Goal: Transaction & Acquisition: Download file/media

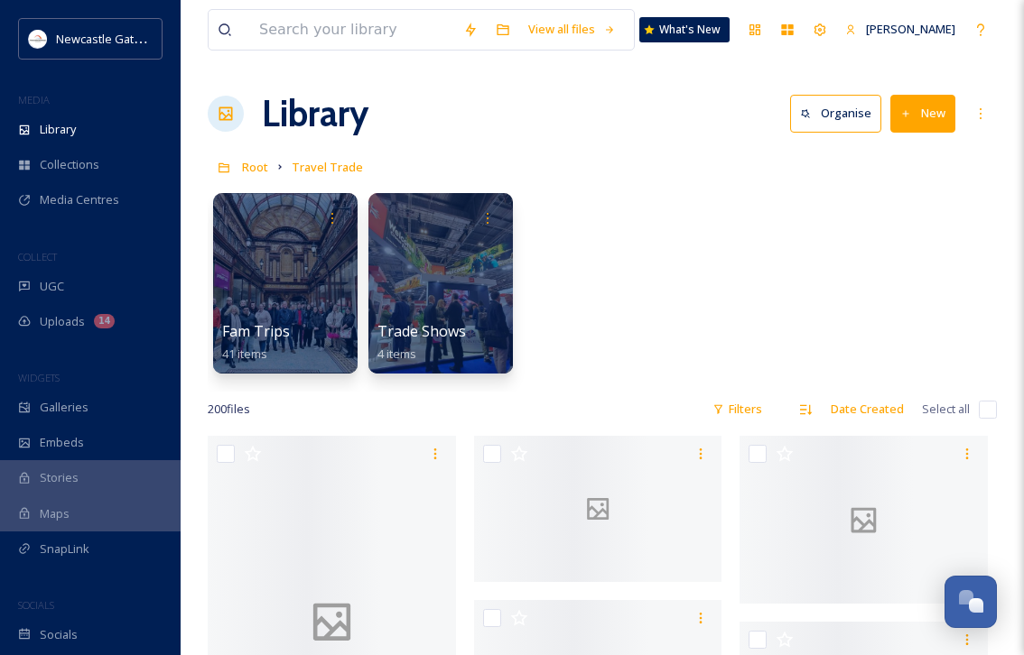
scroll to position [656, 0]
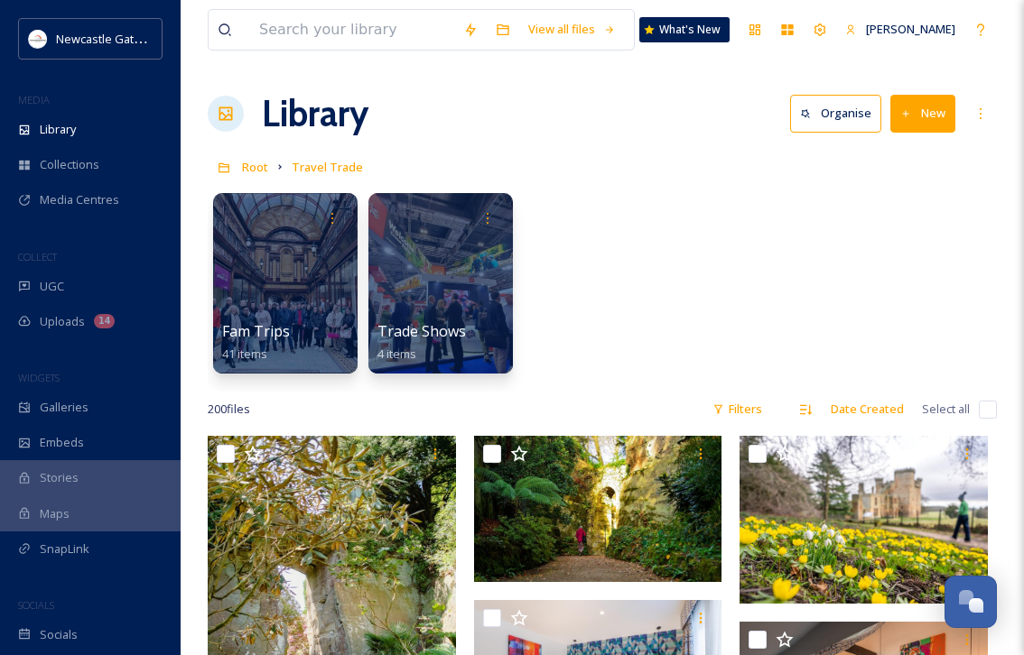
click at [665, 253] on div "Fam Trips 41 items Trade Shows 4 items" at bounding box center [602, 288] width 789 height 208
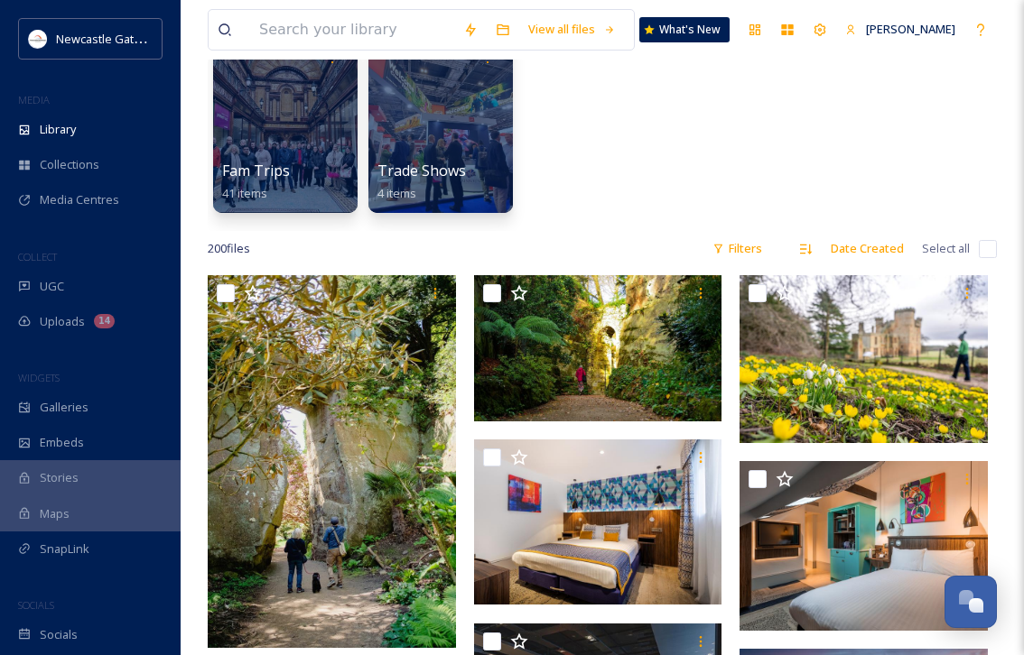
scroll to position [0, 0]
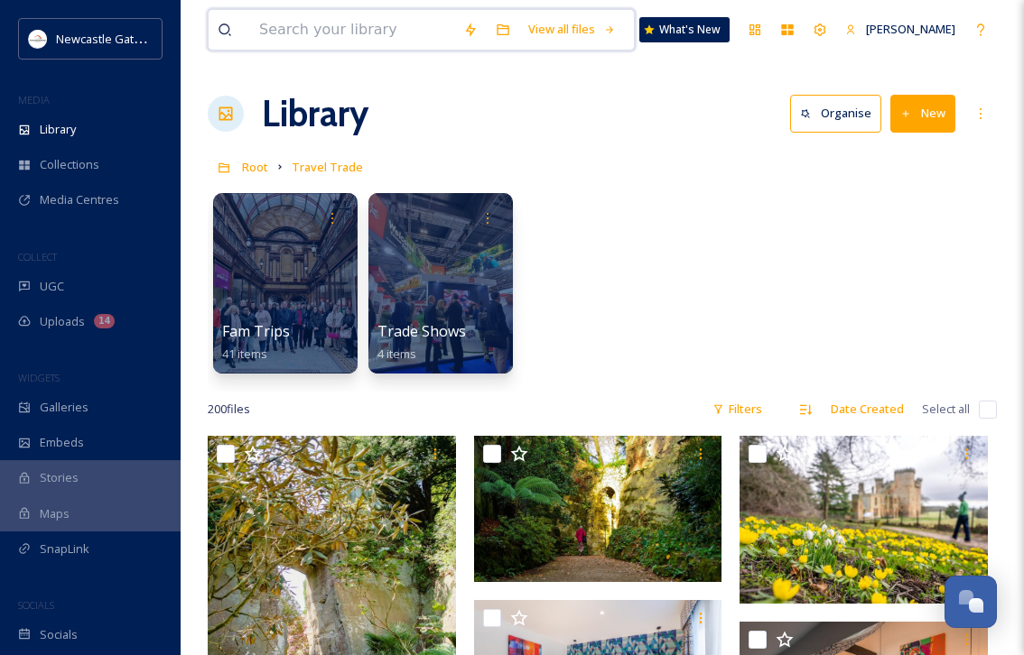
click at [291, 32] on input at bounding box center [352, 30] width 204 height 40
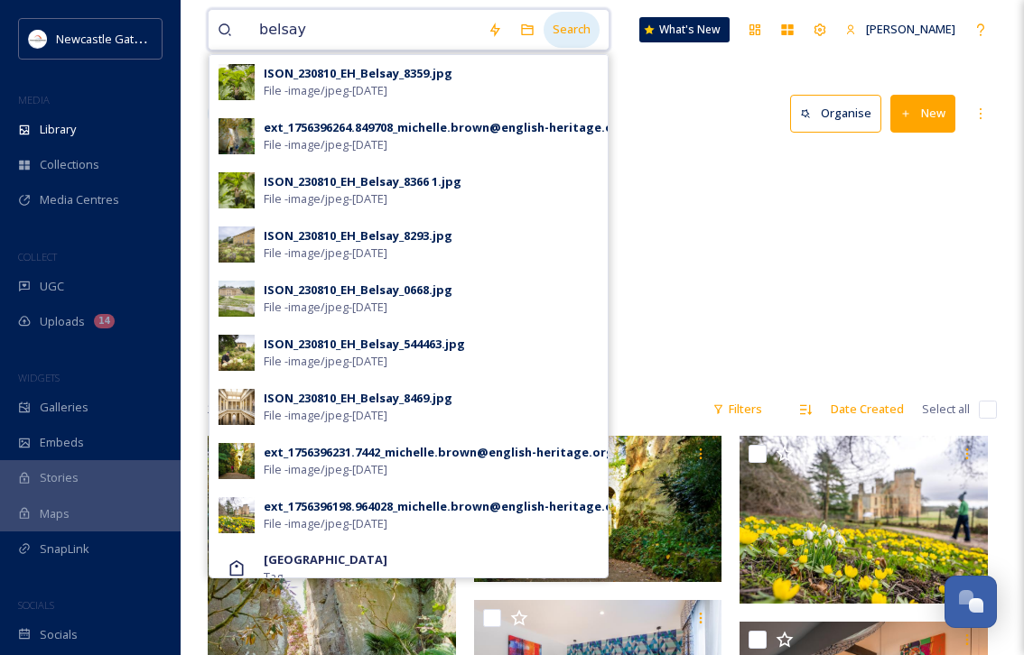
type input "belsay"
click at [579, 29] on div "Search" at bounding box center [571, 29] width 56 height 35
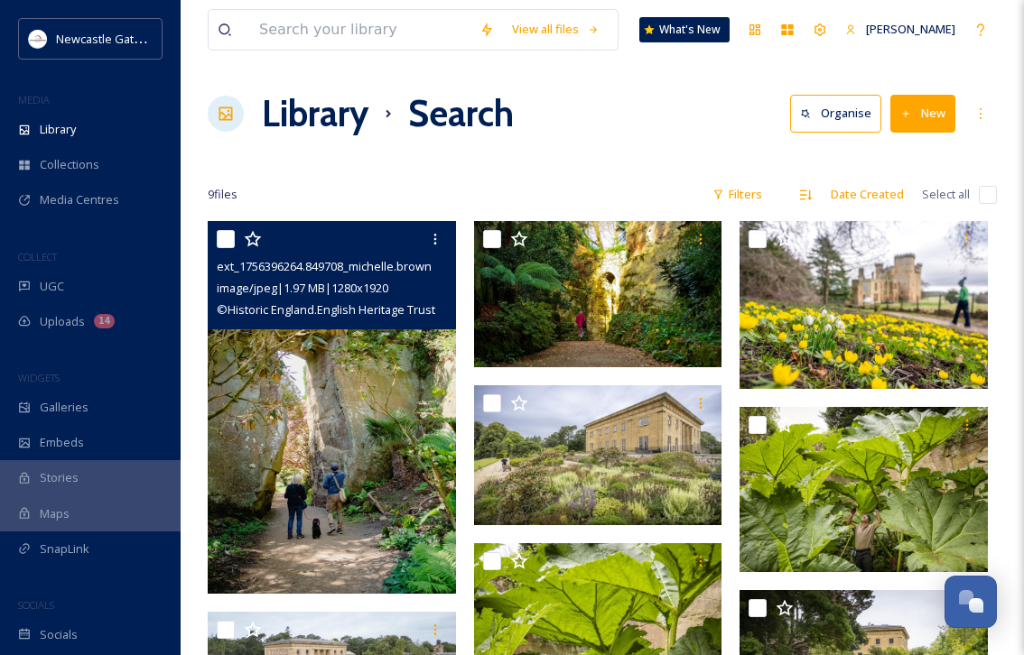
click at [354, 420] on img at bounding box center [332, 407] width 248 height 373
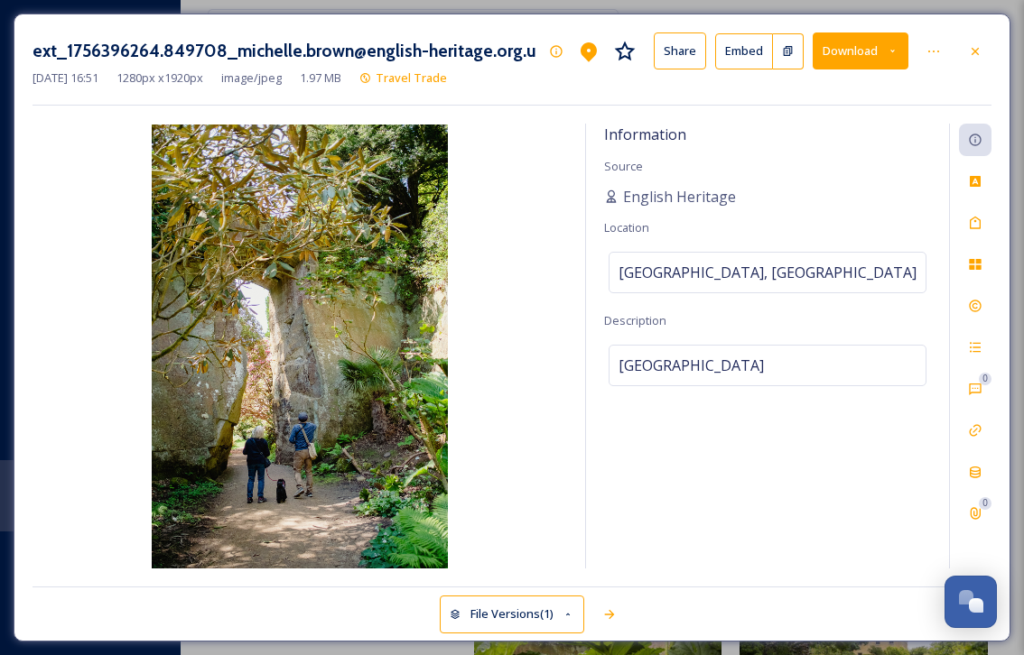
click at [901, 53] on button "Download" at bounding box center [860, 50] width 96 height 37
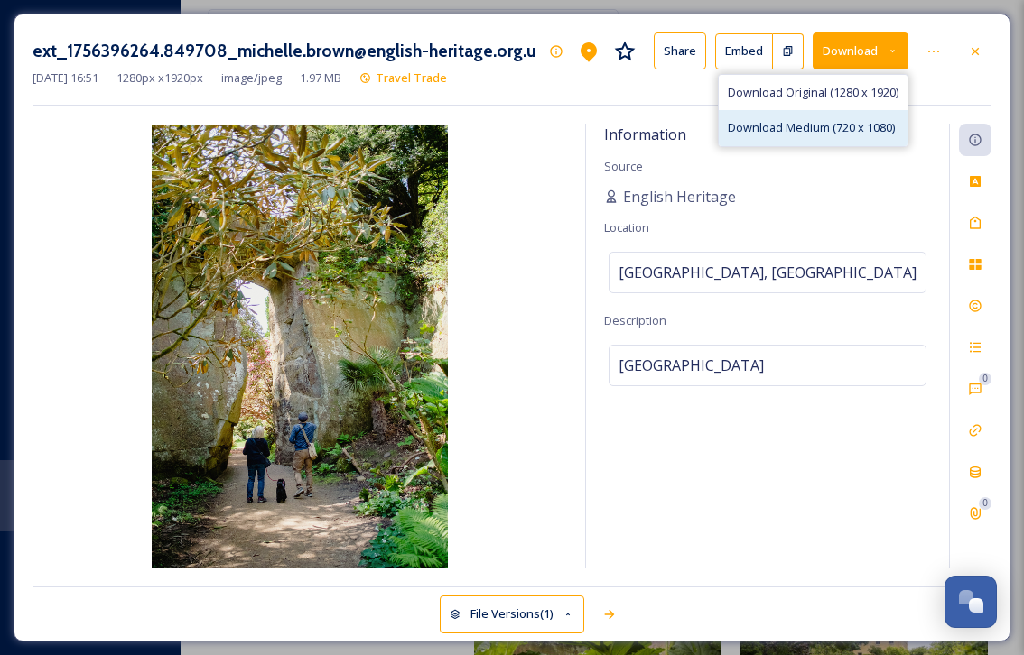
click at [870, 125] on span "Download Medium (720 x 1080)" at bounding box center [811, 127] width 167 height 17
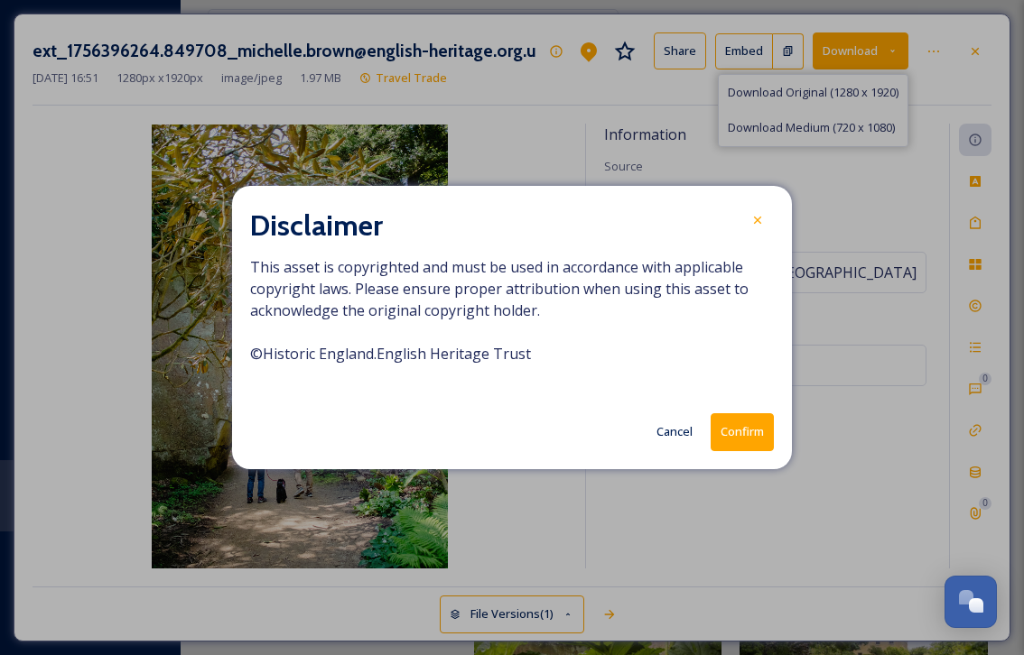
click at [747, 443] on button "Confirm" at bounding box center [741, 431] width 63 height 37
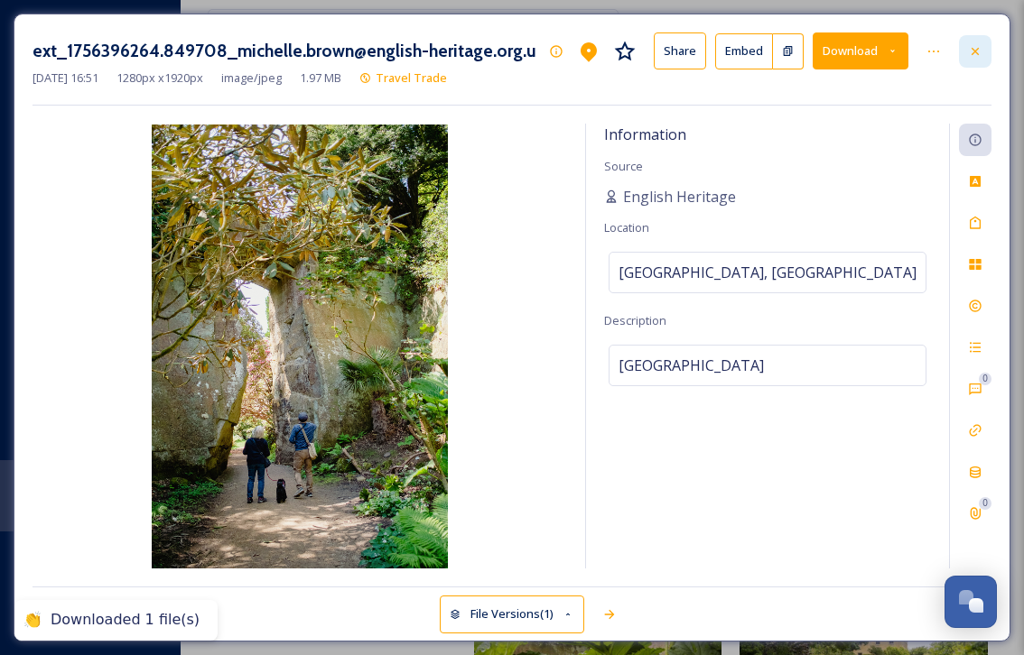
click at [979, 50] on icon at bounding box center [975, 51] width 14 height 14
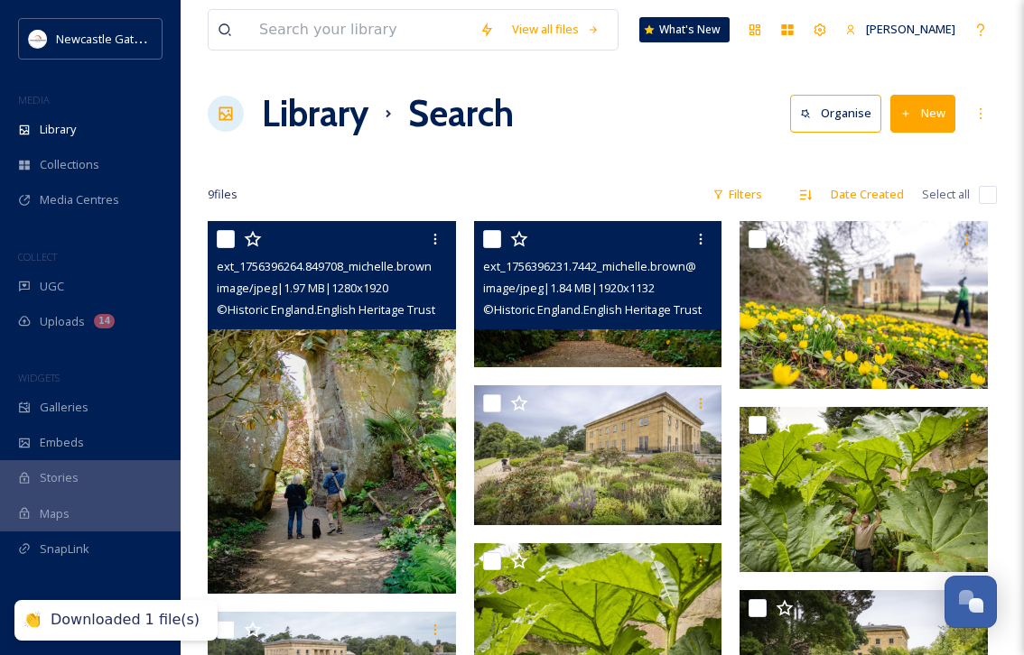
click at [623, 347] on img at bounding box center [598, 294] width 248 height 146
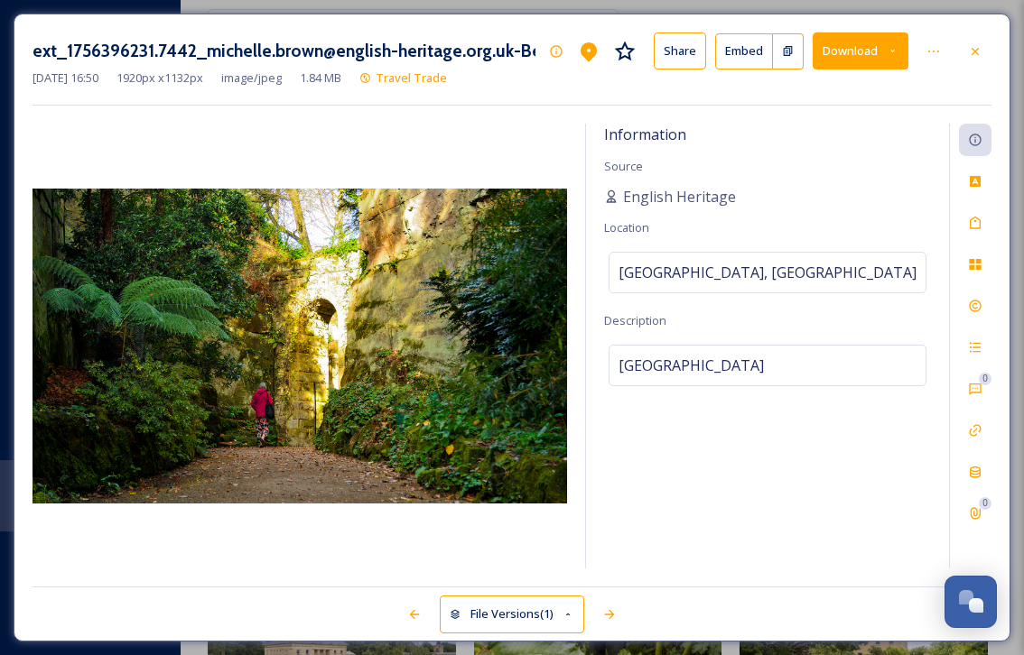
click at [898, 49] on icon at bounding box center [892, 51] width 12 height 12
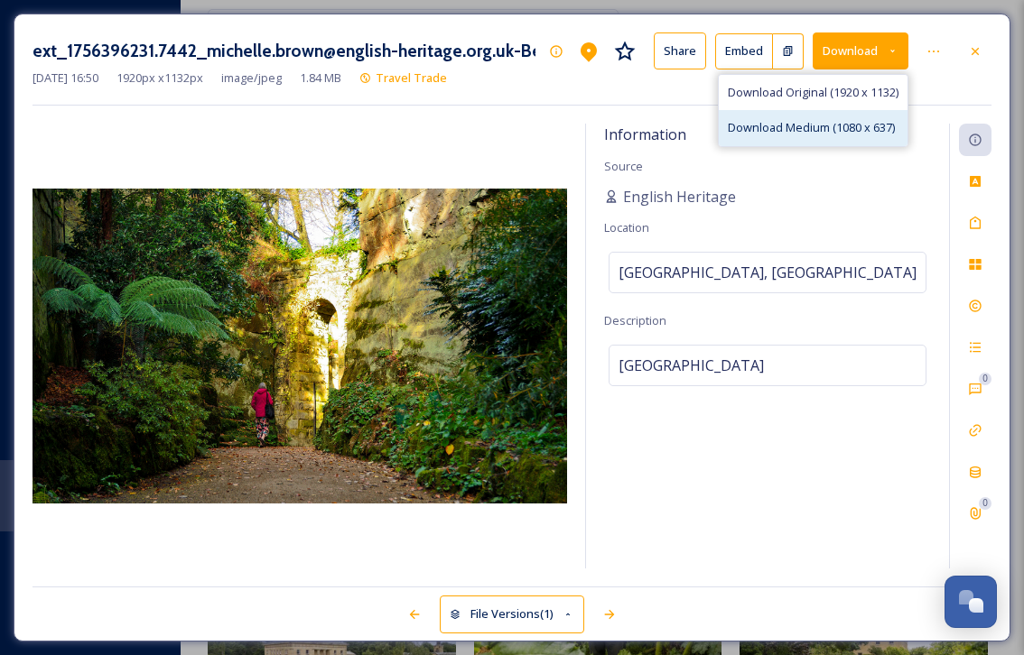
click at [877, 125] on span "Download Medium (1080 x 637)" at bounding box center [811, 127] width 167 height 17
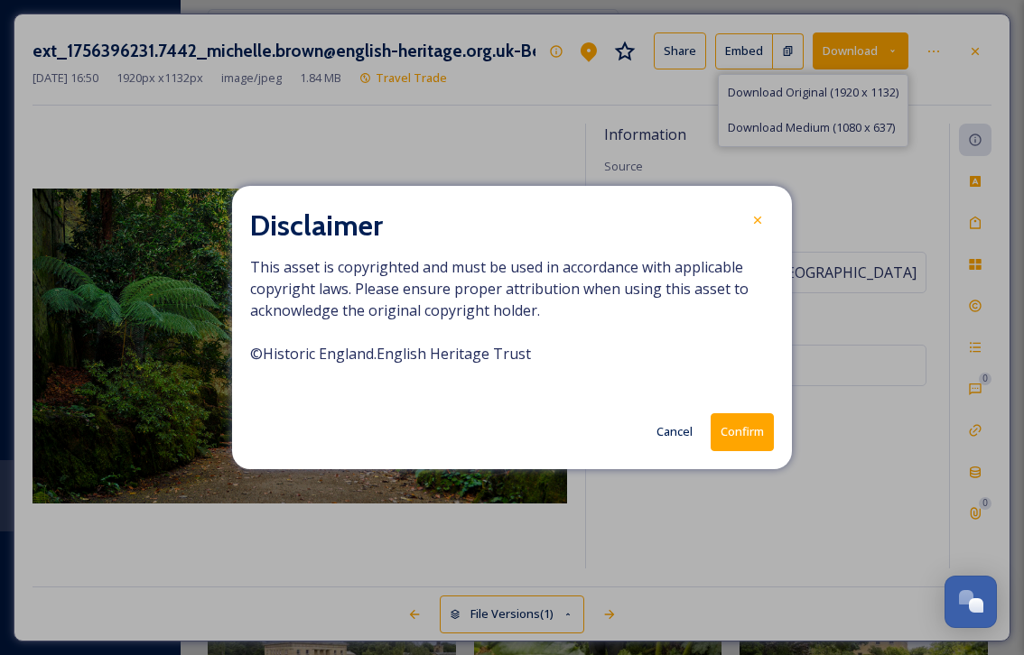
click at [751, 435] on button "Confirm" at bounding box center [741, 431] width 63 height 37
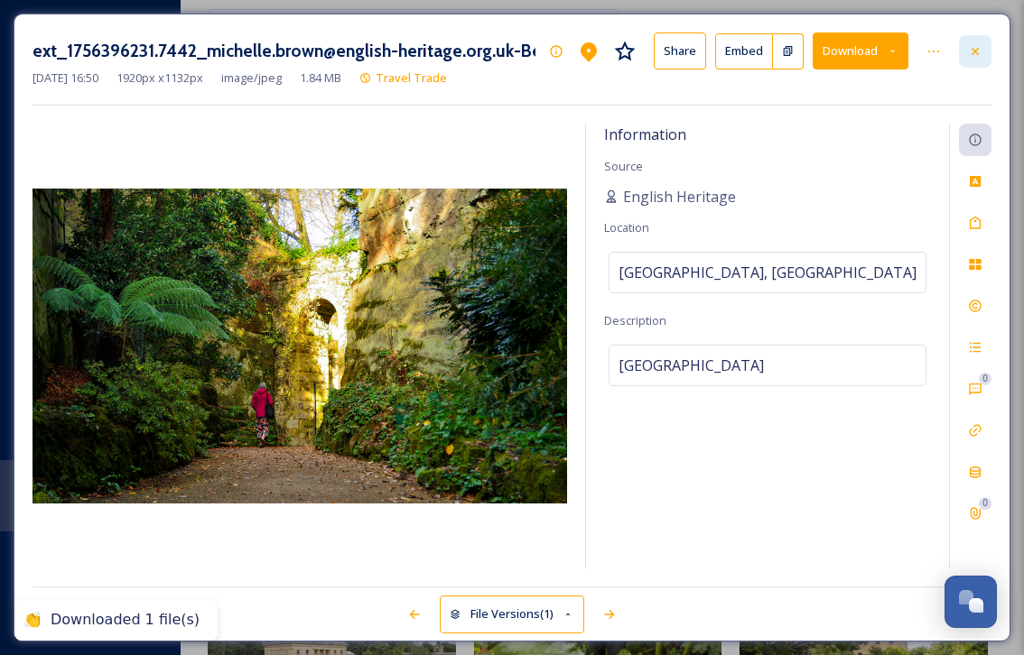
click at [977, 57] on icon at bounding box center [975, 51] width 14 height 14
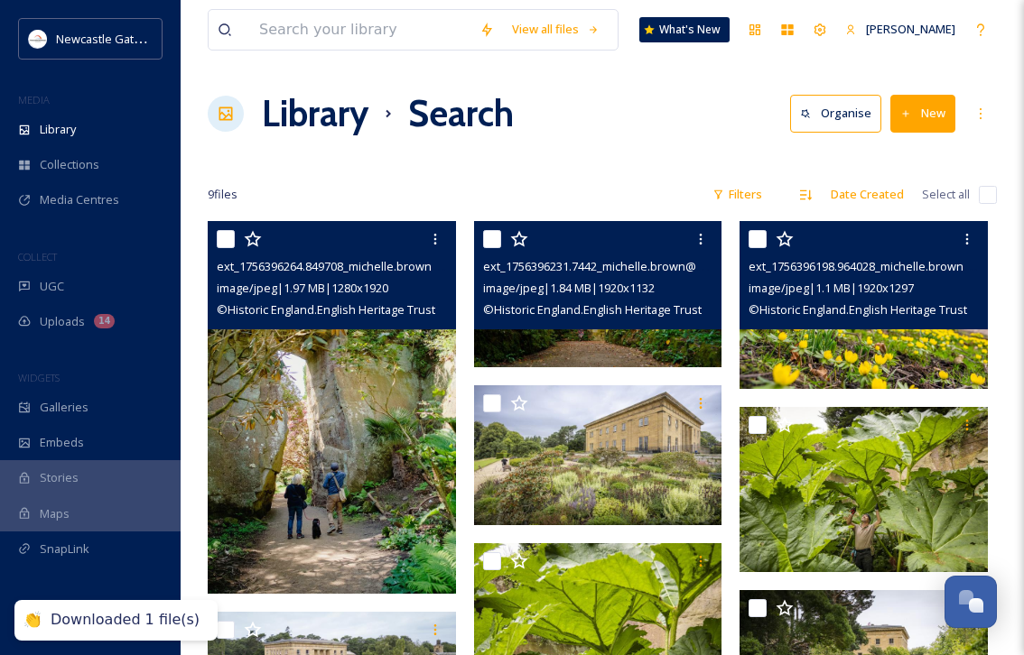
click at [869, 361] on img at bounding box center [863, 305] width 248 height 168
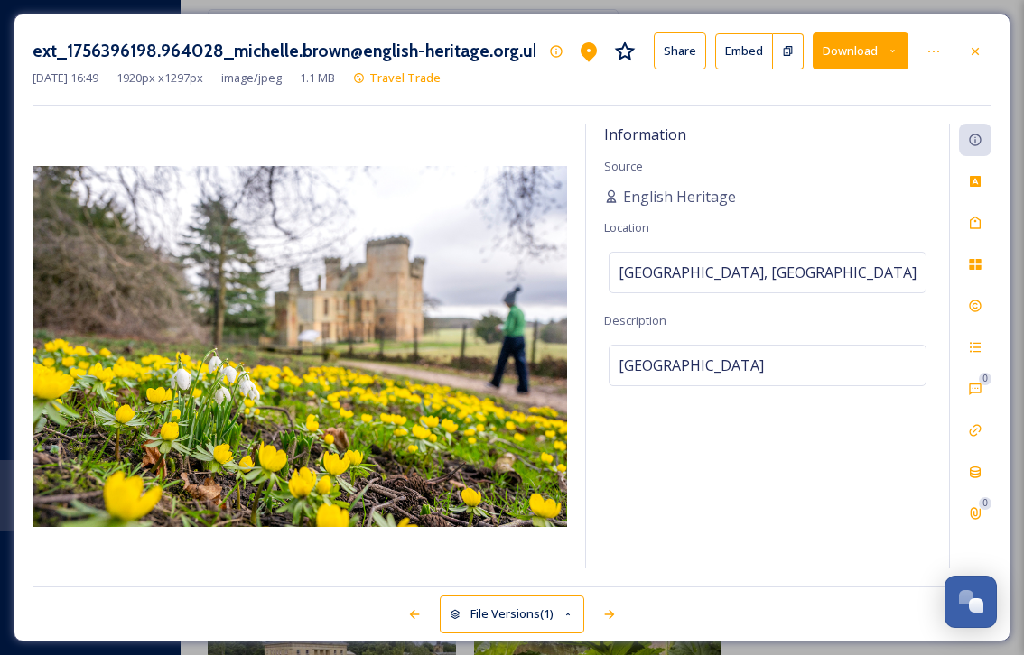
click at [895, 54] on icon at bounding box center [892, 51] width 12 height 12
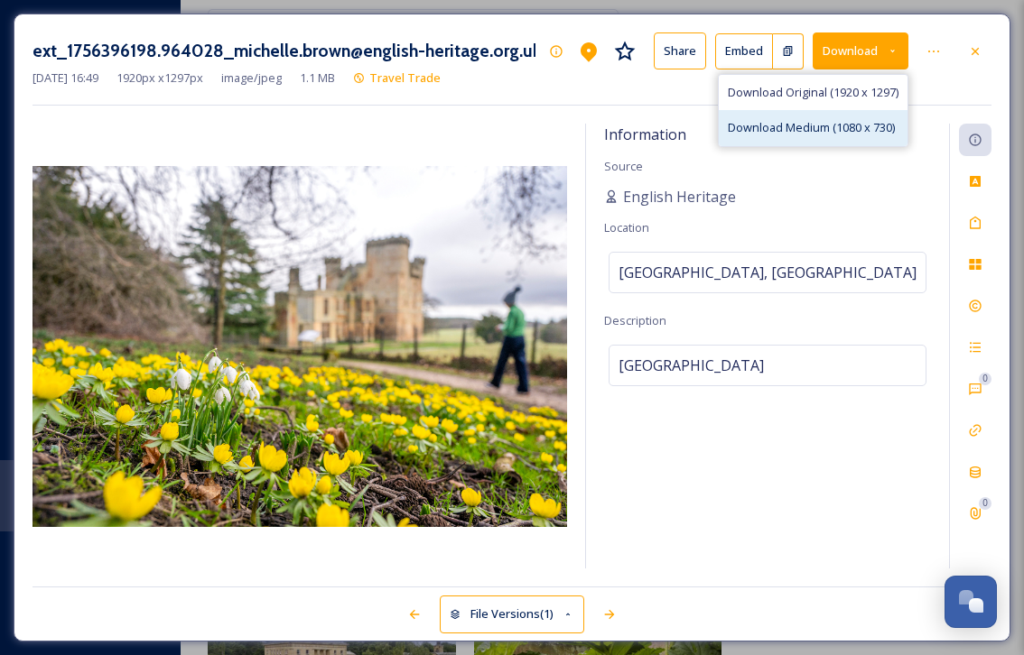
click at [863, 127] on span "Download Medium (1080 x 730)" at bounding box center [811, 127] width 167 height 17
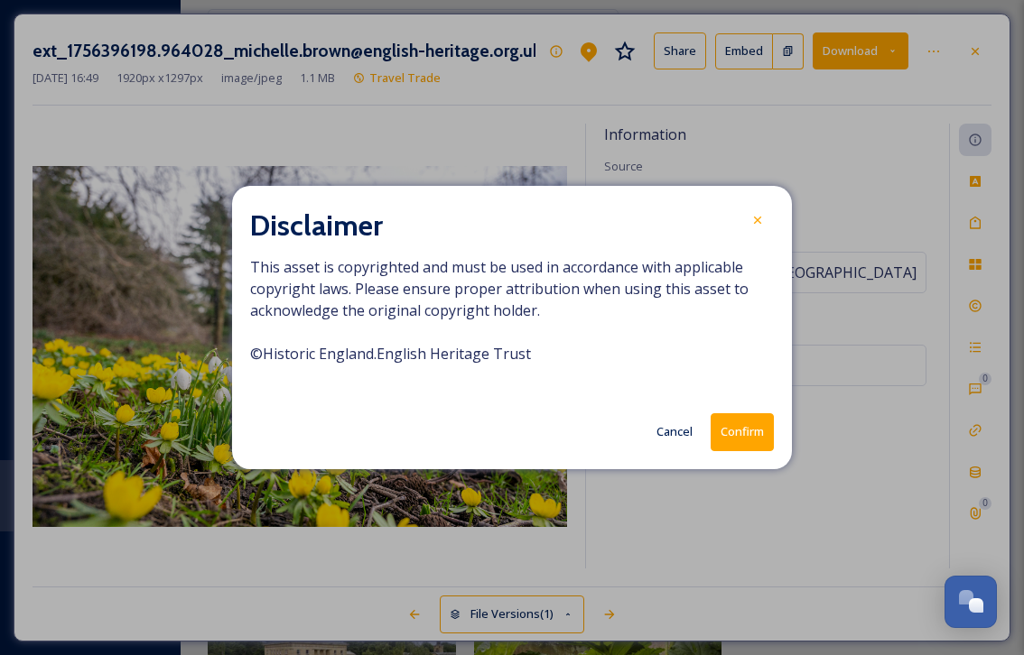
click at [754, 430] on button "Confirm" at bounding box center [741, 431] width 63 height 37
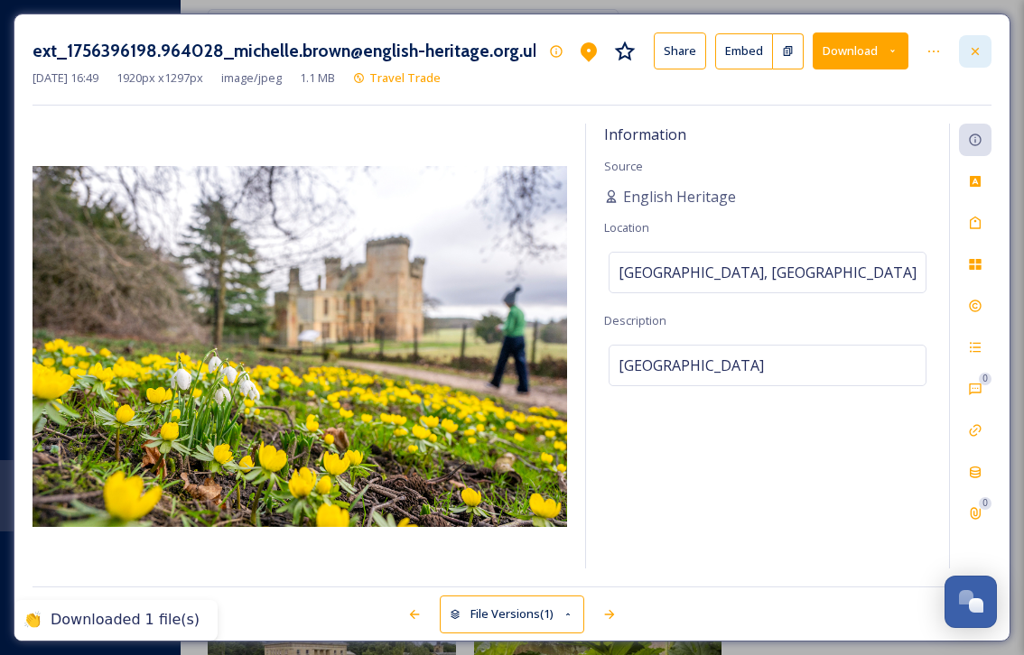
click at [970, 53] on icon at bounding box center [975, 51] width 14 height 14
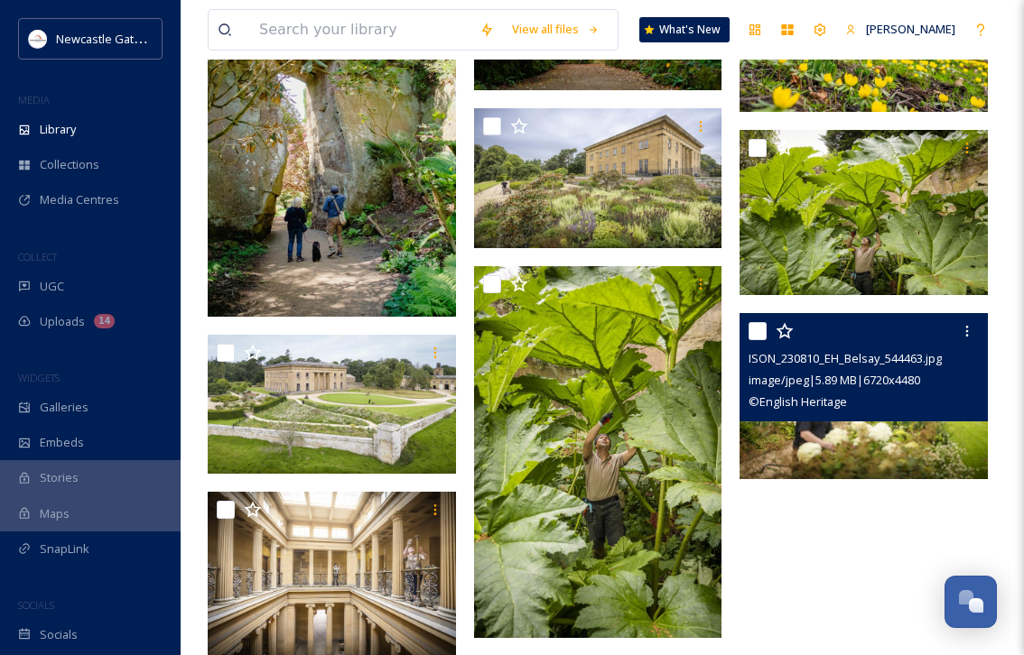
scroll to position [274, 0]
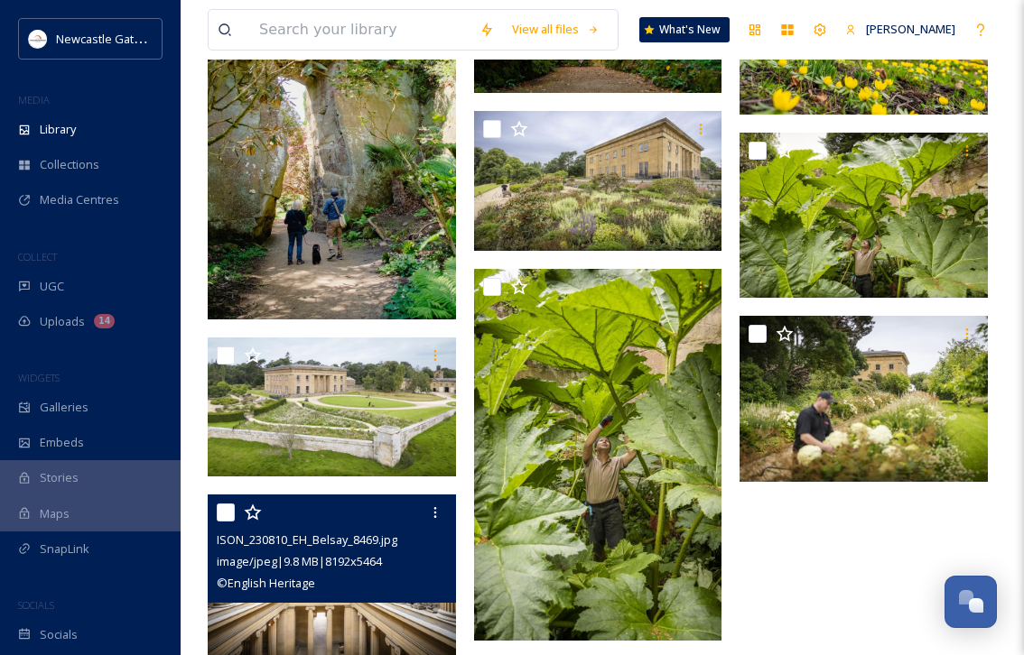
click at [394, 608] on img at bounding box center [332, 577] width 248 height 165
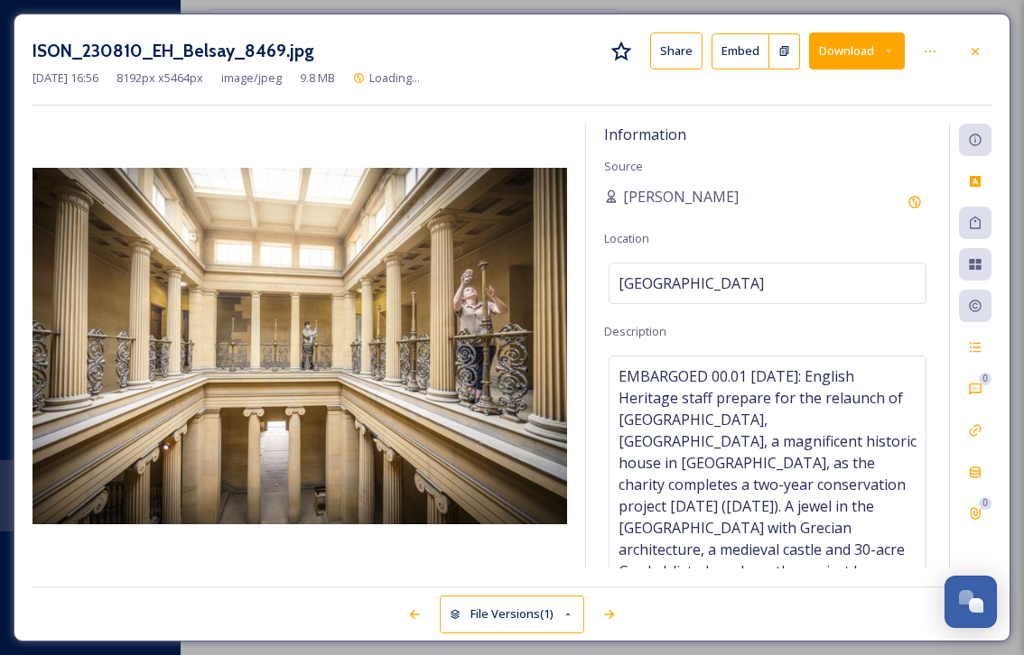
click at [902, 52] on button "Download" at bounding box center [857, 50] width 96 height 37
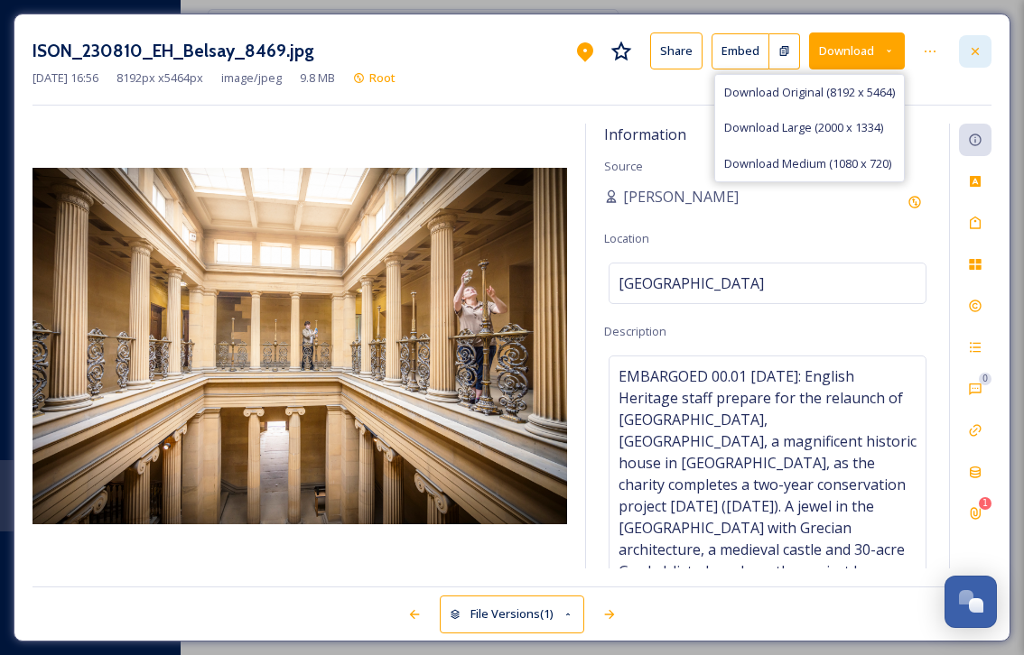
click at [975, 52] on icon at bounding box center [975, 51] width 14 height 14
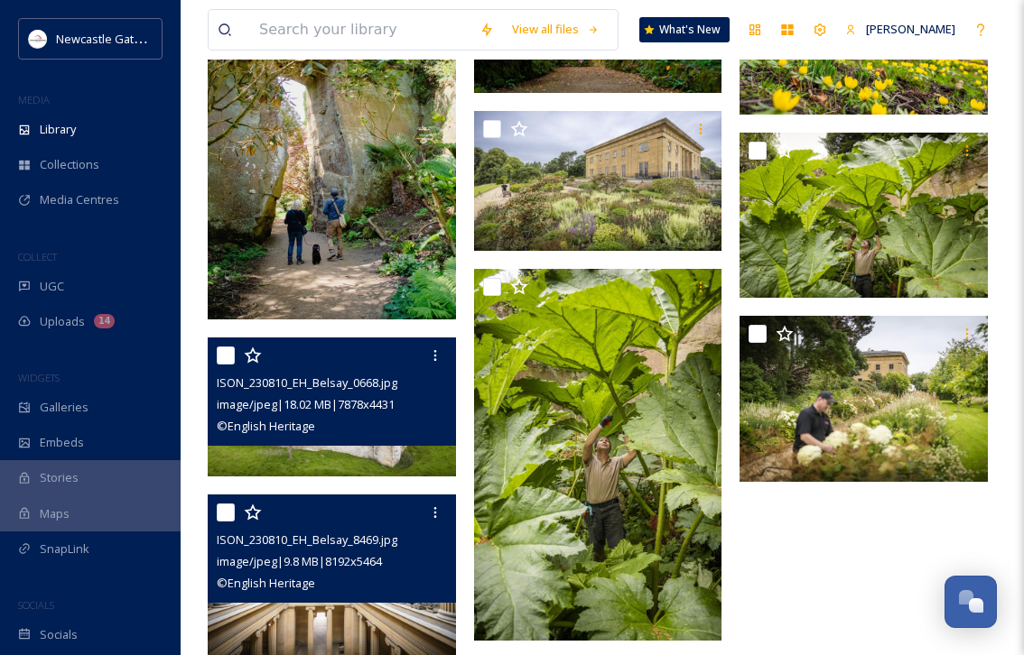
click at [380, 447] on img at bounding box center [332, 408] width 248 height 140
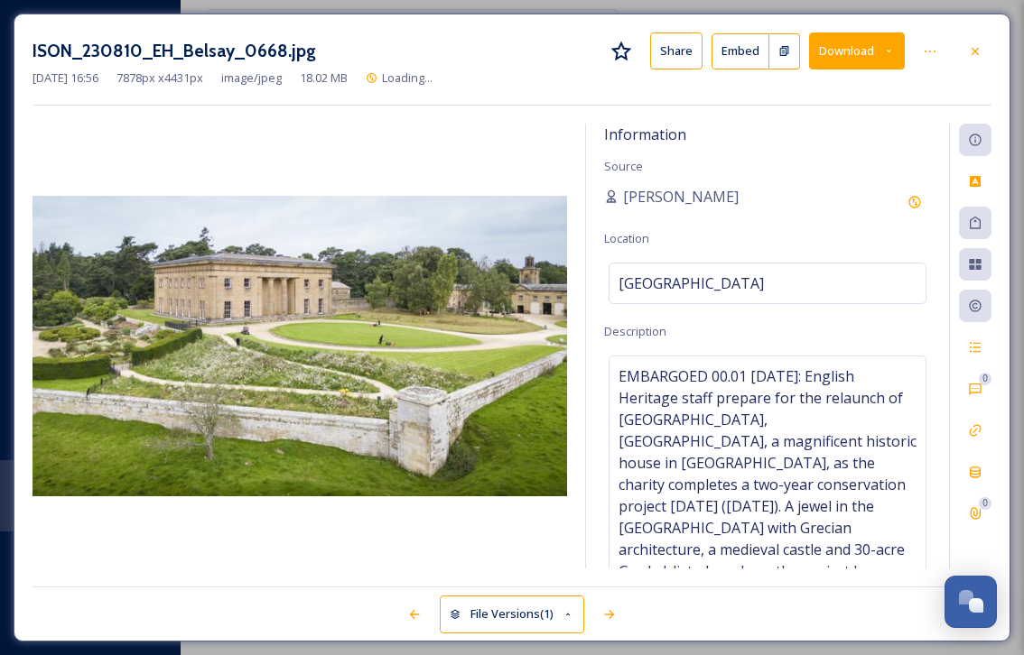
click at [891, 60] on button "Download" at bounding box center [857, 50] width 96 height 37
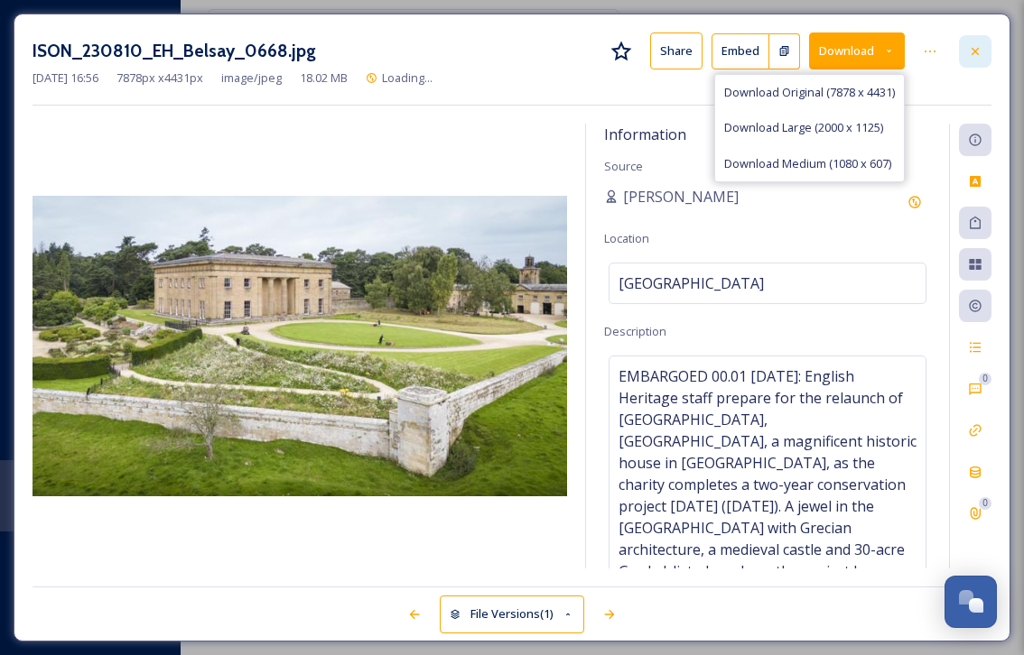
click at [979, 50] on icon at bounding box center [975, 51] width 14 height 14
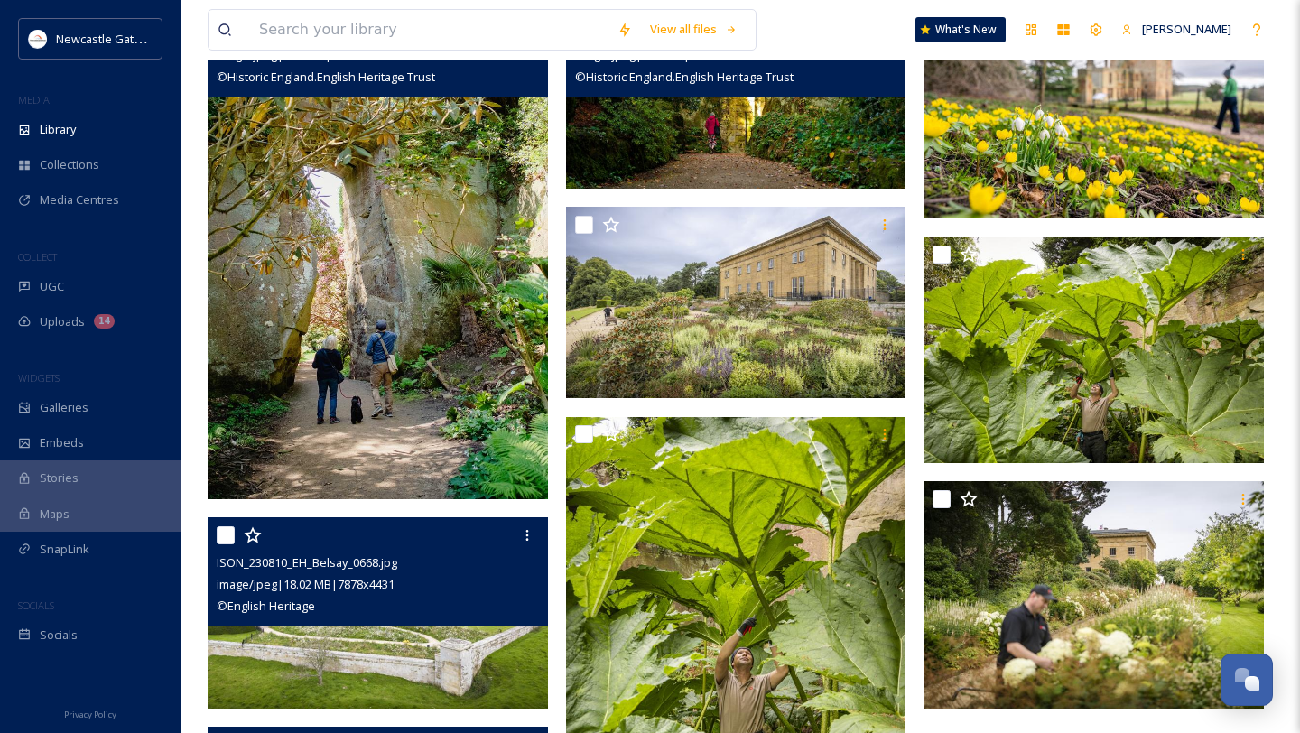
scroll to position [609, 0]
click at [81, 135] on div "Library" at bounding box center [90, 129] width 181 height 35
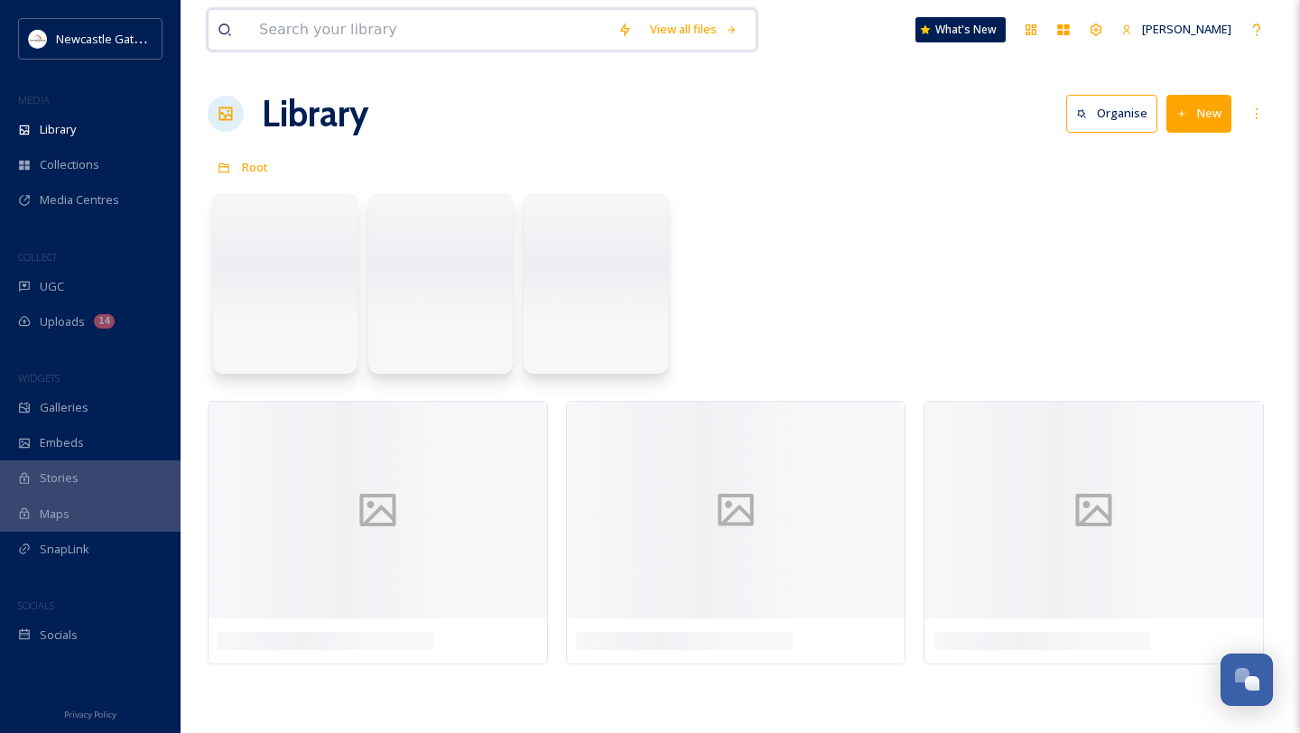
click at [373, 22] on input at bounding box center [429, 30] width 358 height 40
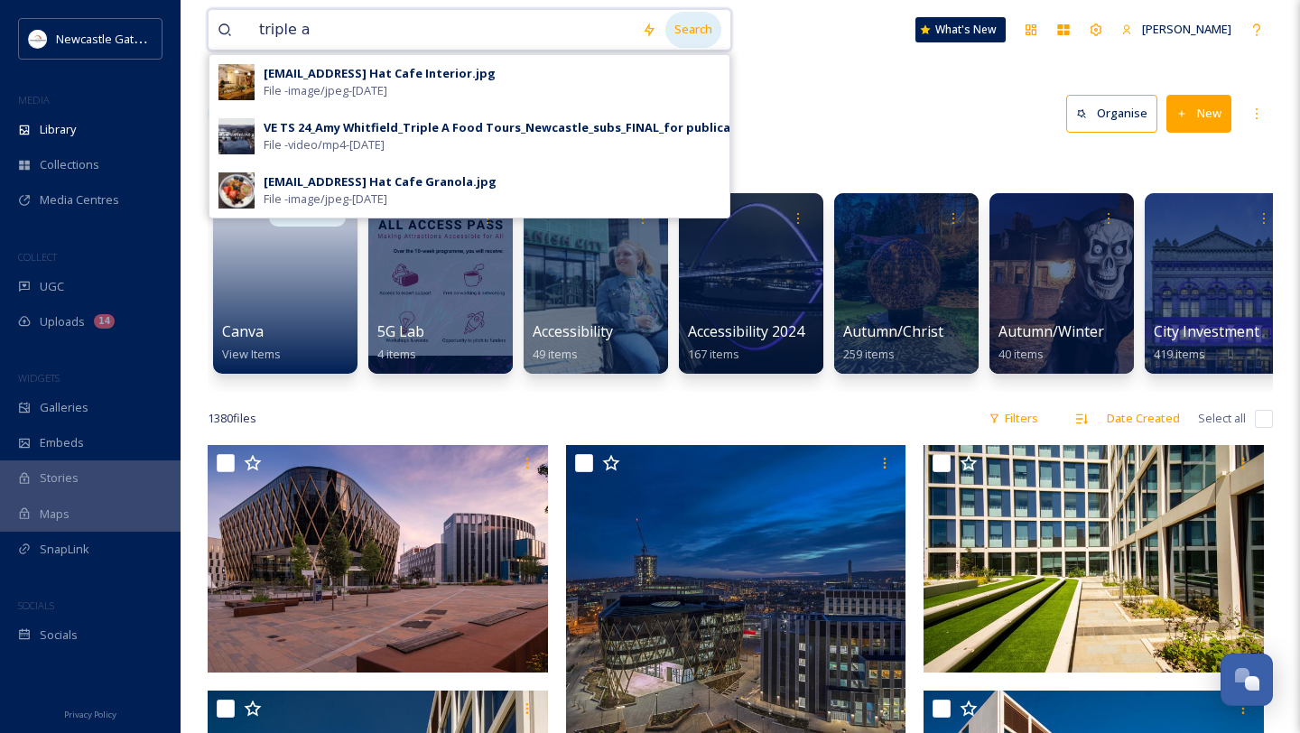
type input "triple a"
click at [714, 30] on div "Search" at bounding box center [693, 29] width 56 height 35
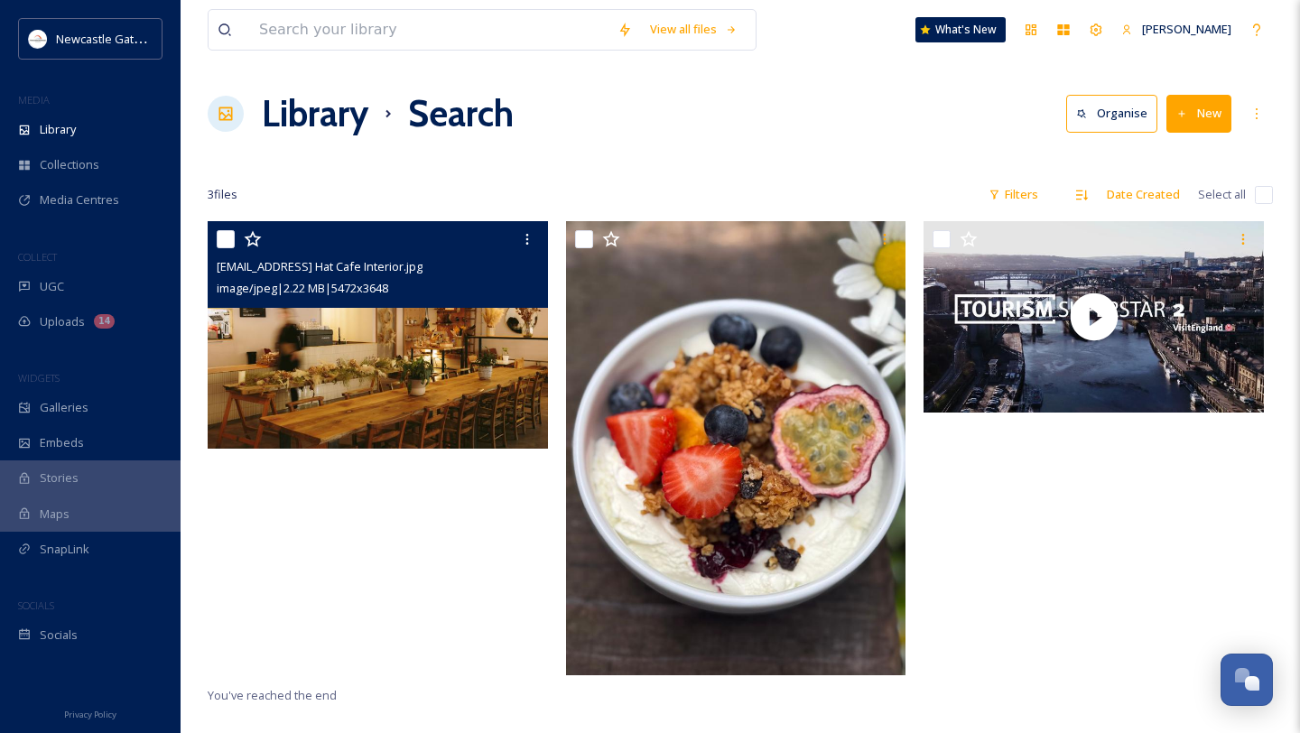
click at [466, 355] on img at bounding box center [378, 334] width 340 height 227
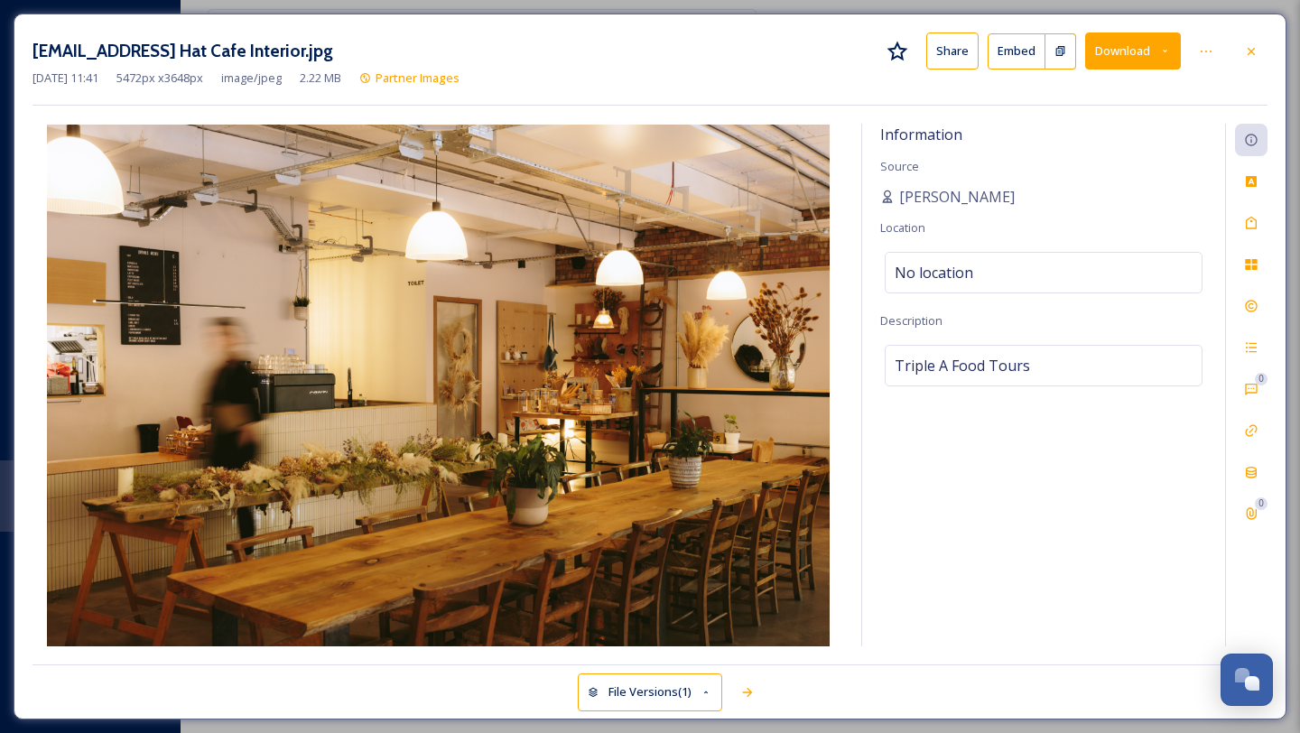
click at [1023, 56] on button "Download" at bounding box center [1133, 50] width 96 height 37
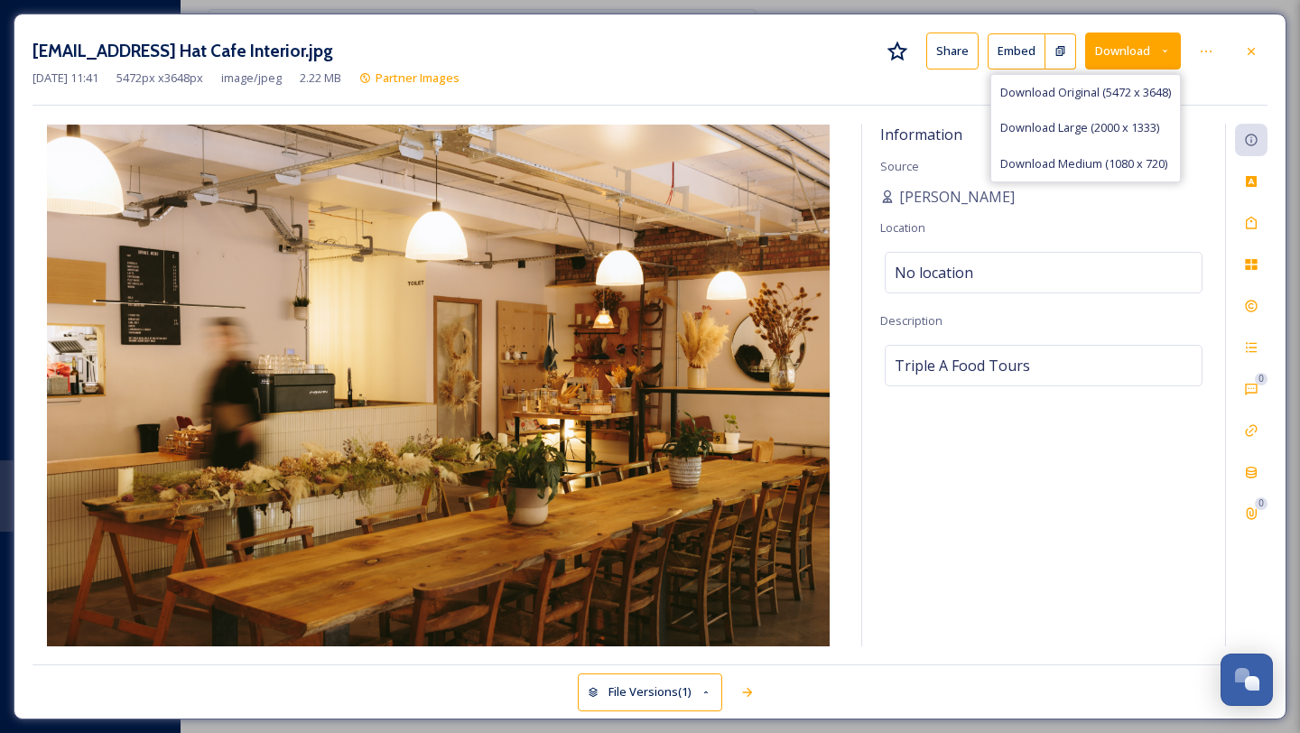
click at [1023, 163] on span "Download Medium (1080 x 720)" at bounding box center [1083, 163] width 167 height 17
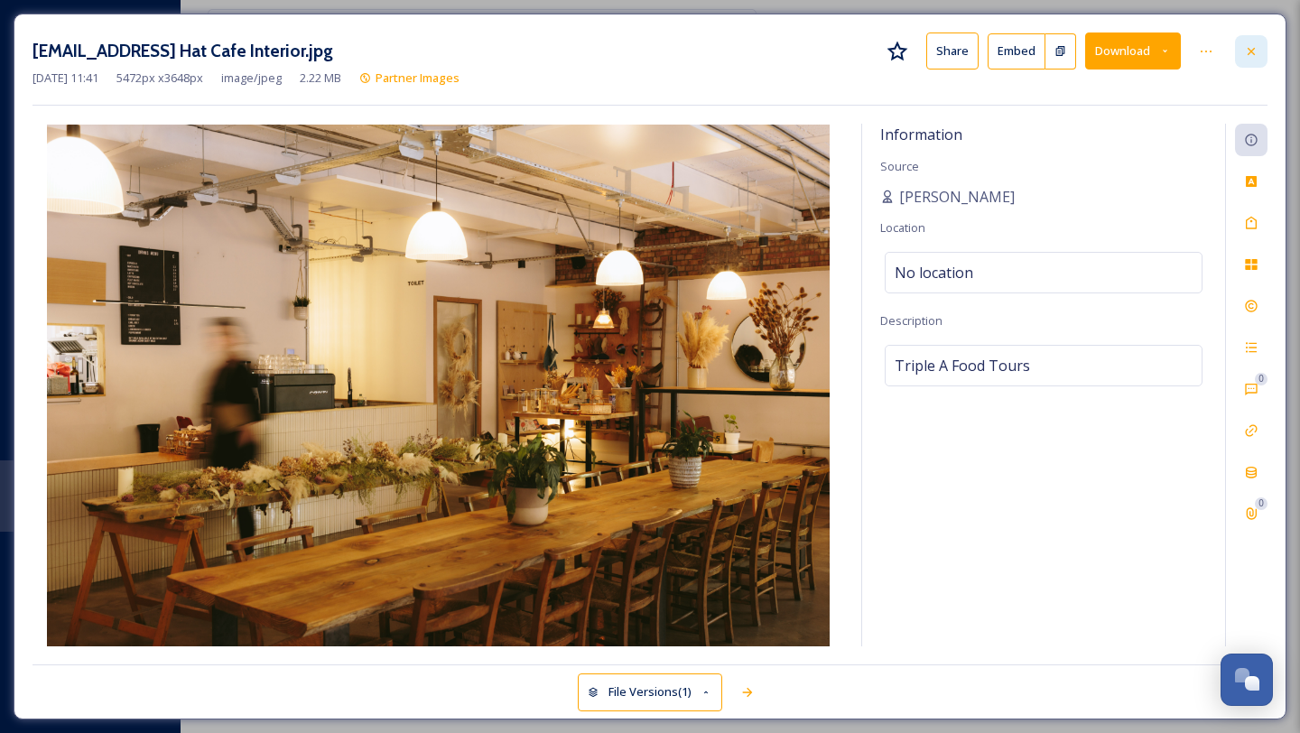
click at [1023, 51] on icon at bounding box center [1251, 51] width 14 height 14
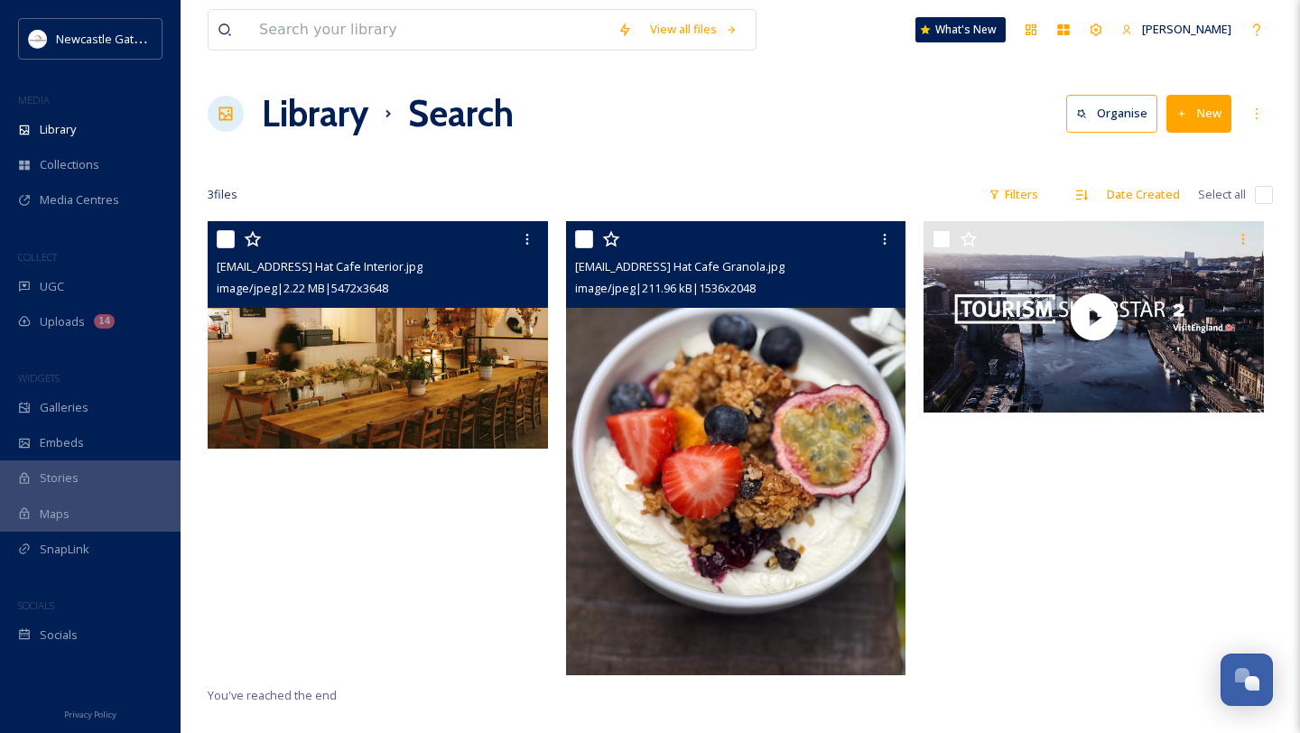
click at [775, 380] on img at bounding box center [736, 447] width 340 height 453
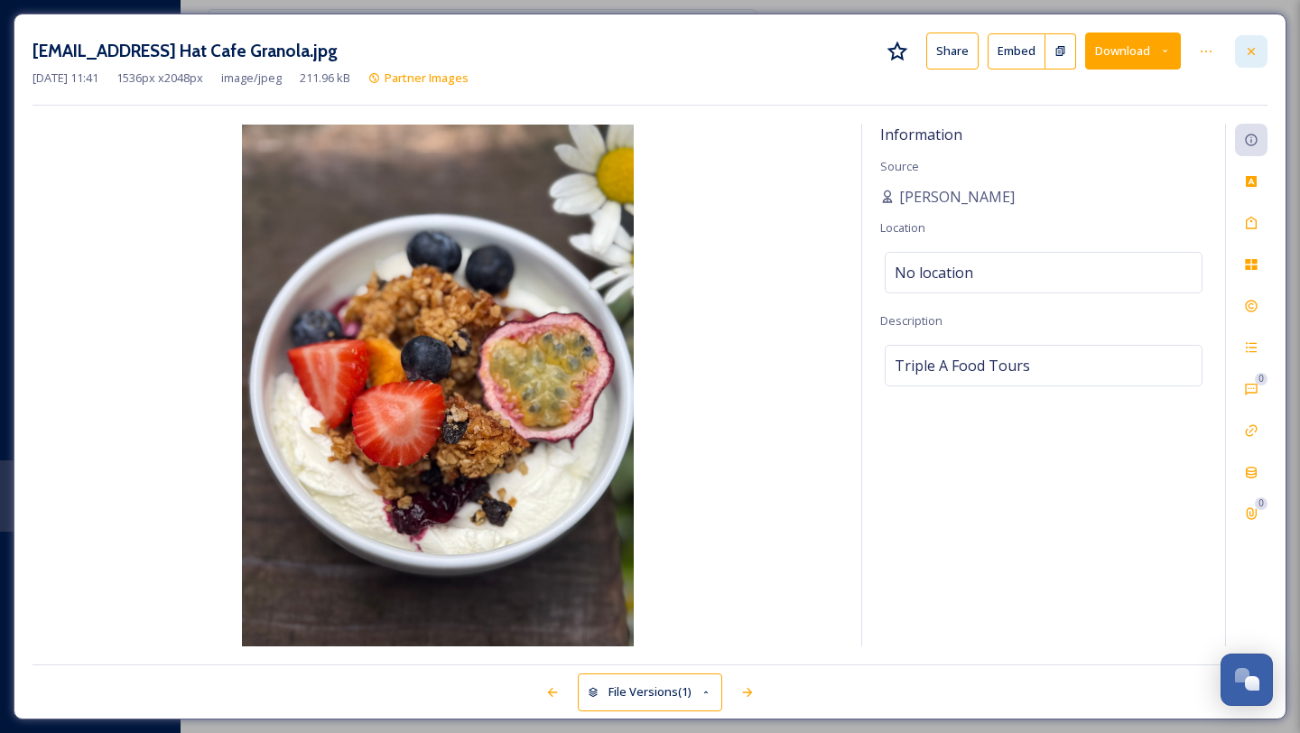
click at [1023, 44] on icon at bounding box center [1251, 51] width 14 height 14
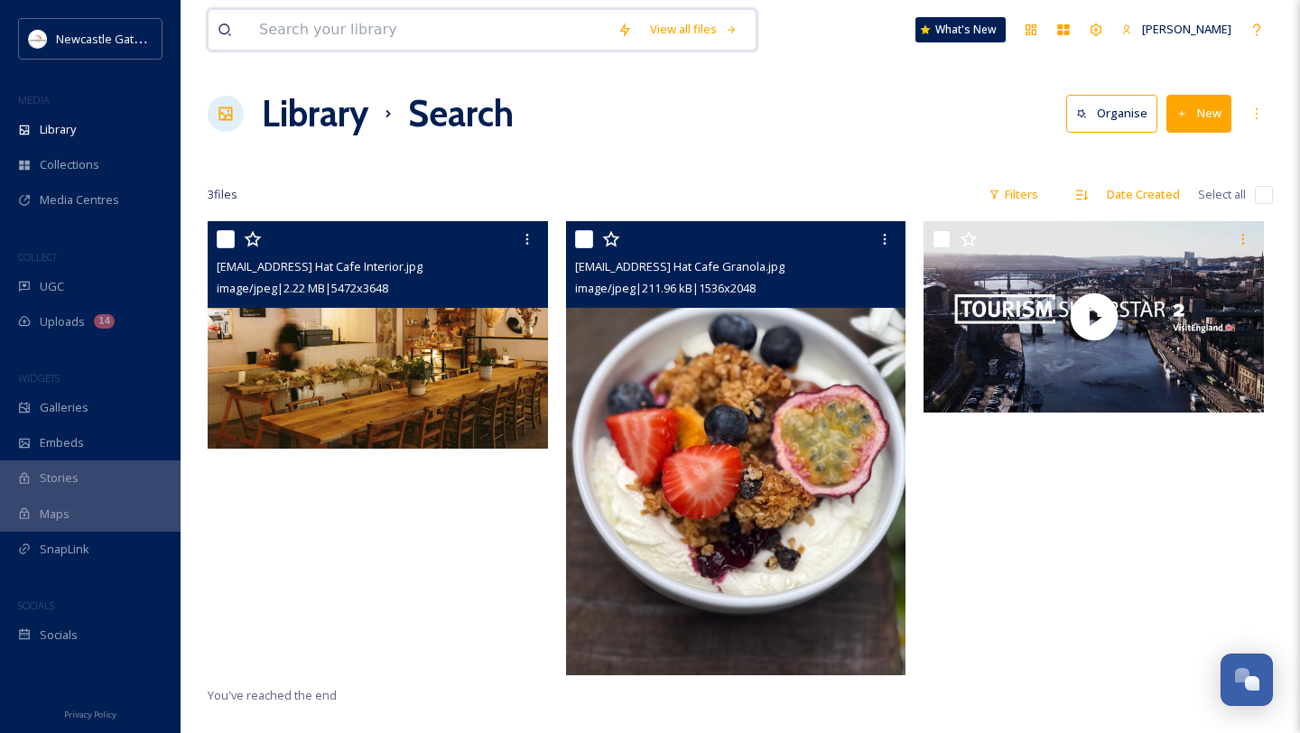
click at [292, 31] on input at bounding box center [429, 30] width 358 height 40
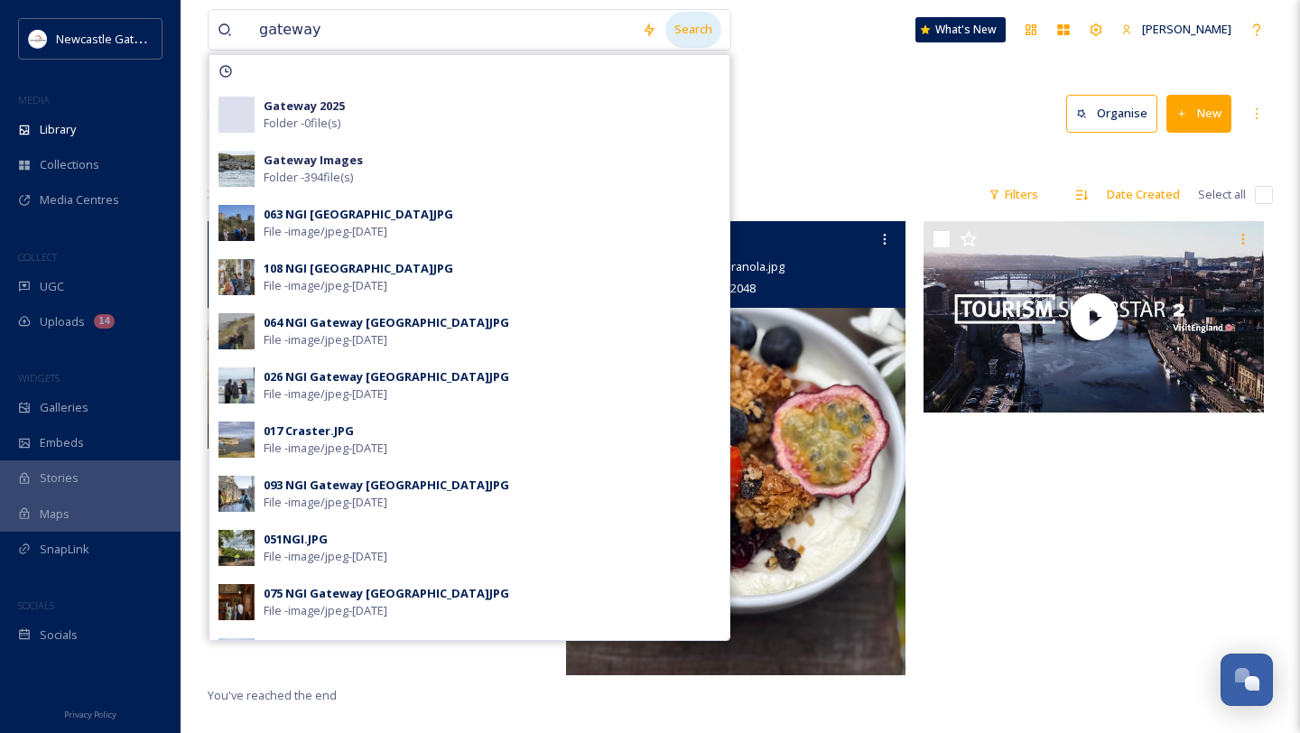
click at [710, 29] on div "Search" at bounding box center [693, 29] width 56 height 35
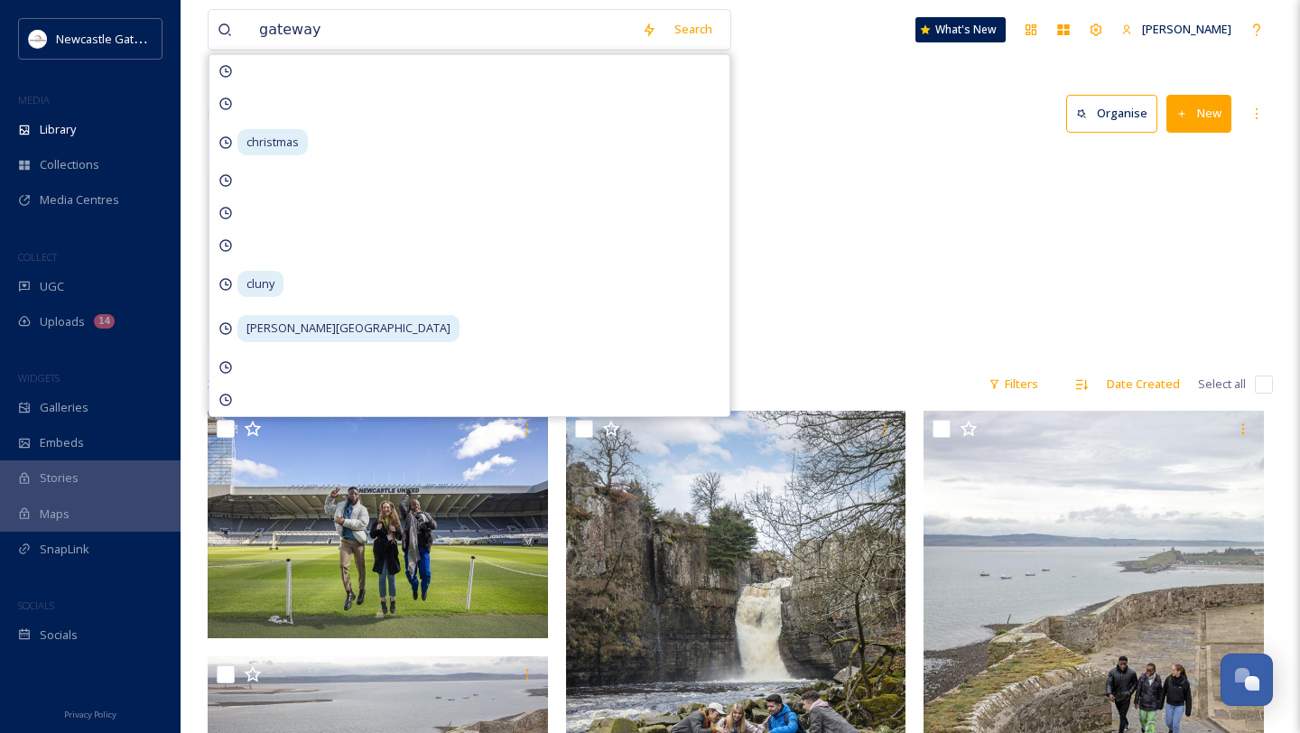
click at [911, 49] on div "gateway Search christmas cluny [PERSON_NAME][GEOGRAPHIC_DATA] What's New [PERSO…" at bounding box center [740, 30] width 1065 height 60
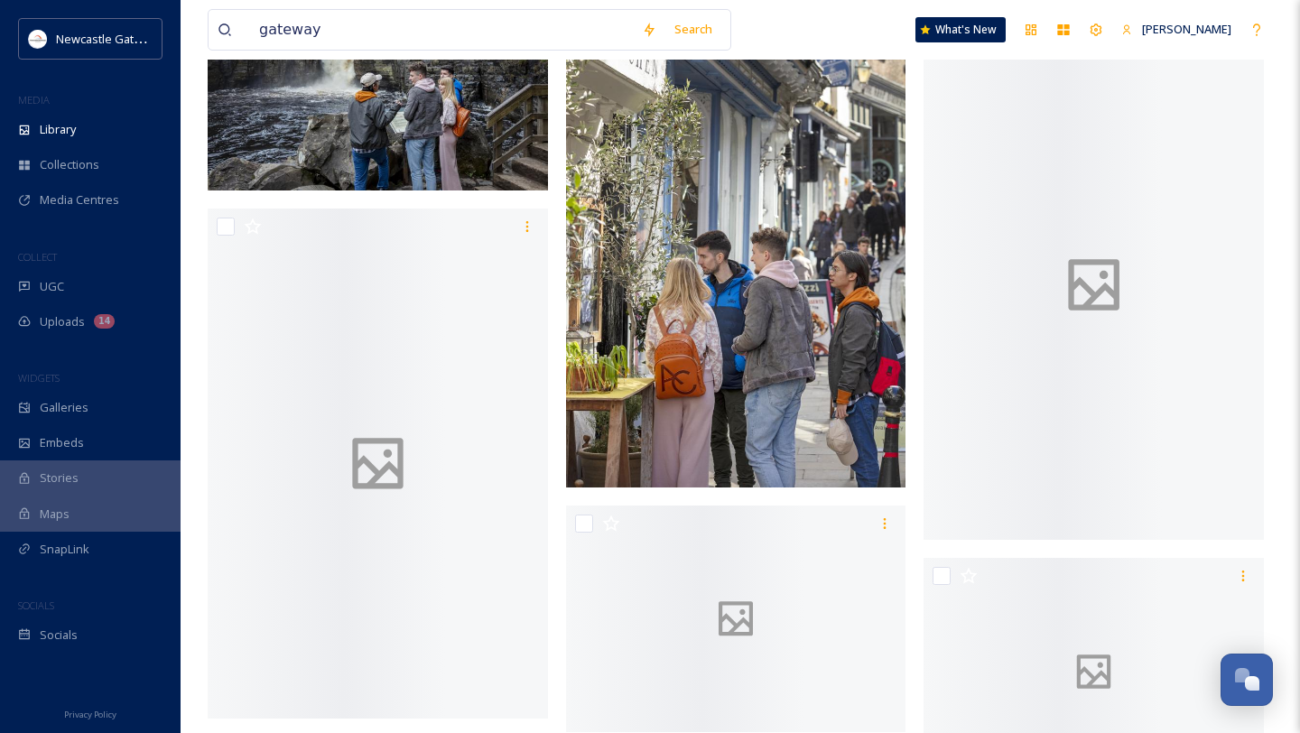
scroll to position [25173, 0]
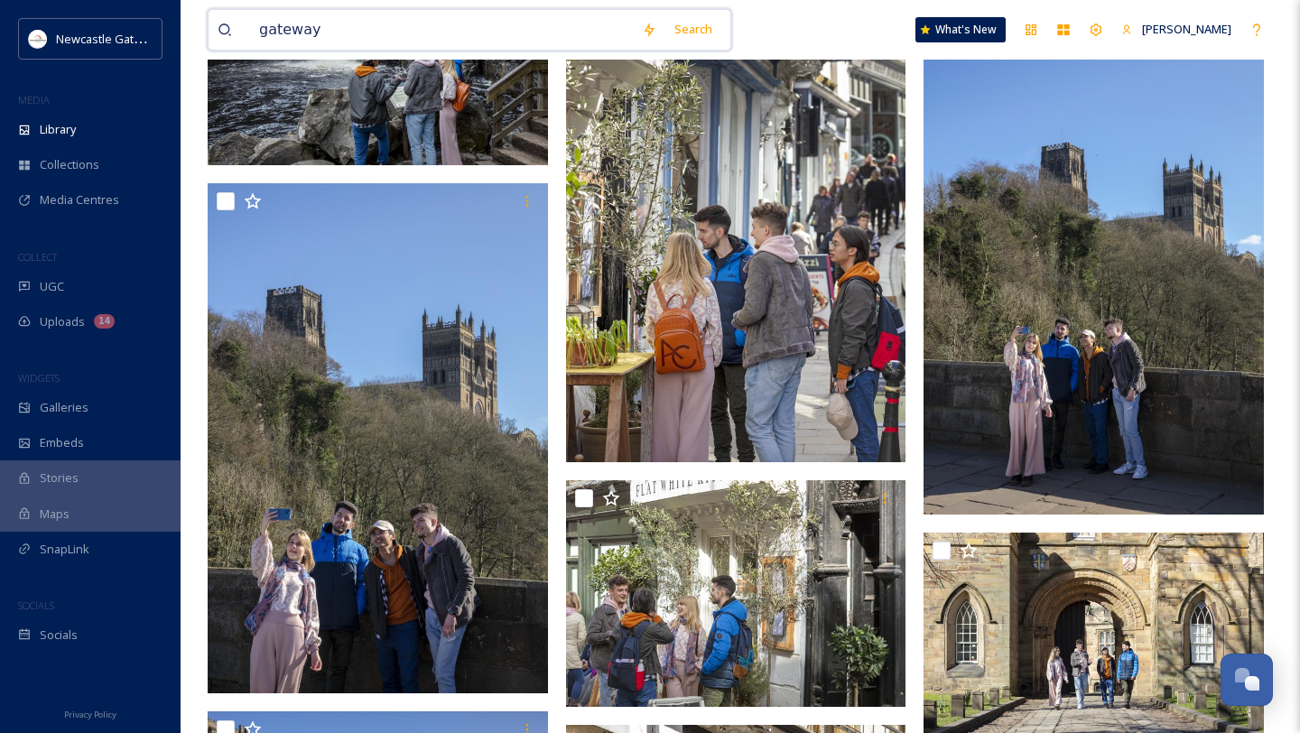
drag, startPoint x: 461, startPoint y: 32, endPoint x: 97, endPoint y: 8, distance: 365.5
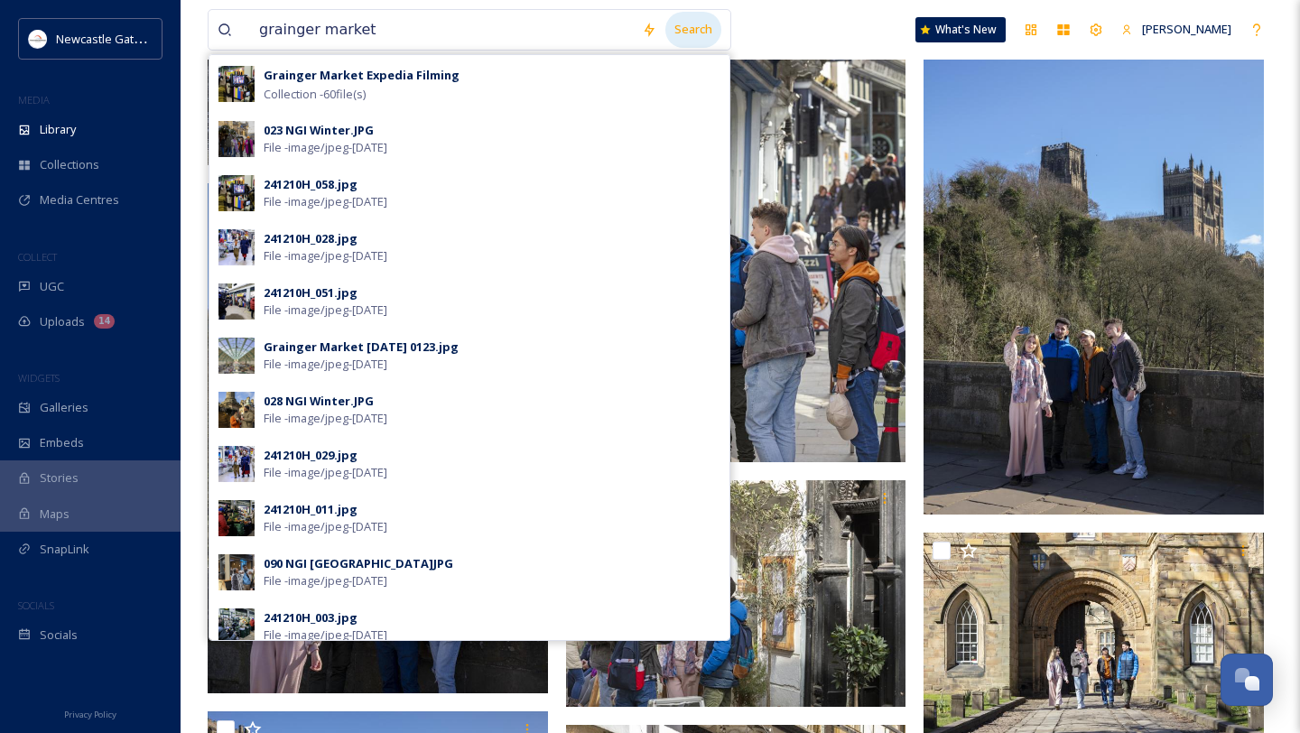
click at [705, 28] on div "Search" at bounding box center [693, 29] width 56 height 35
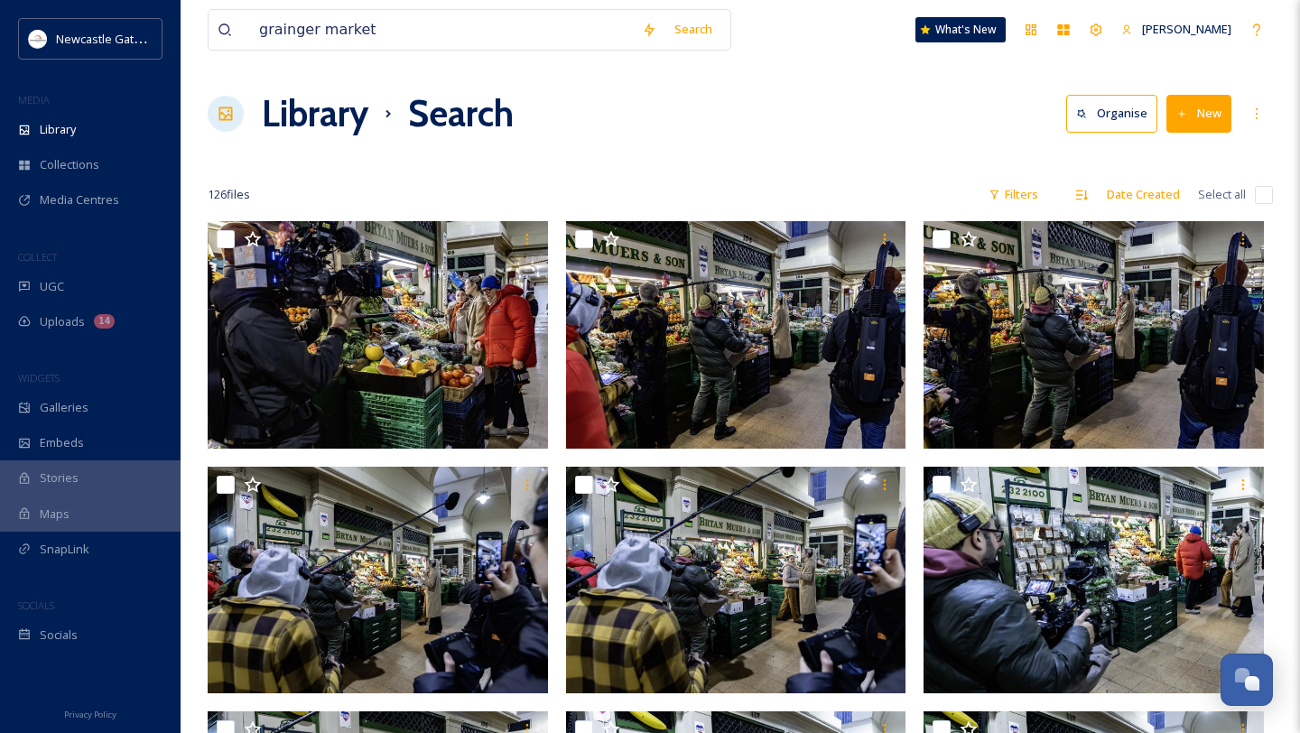
click at [713, 132] on div "Library Search Organise New" at bounding box center [740, 114] width 1065 height 54
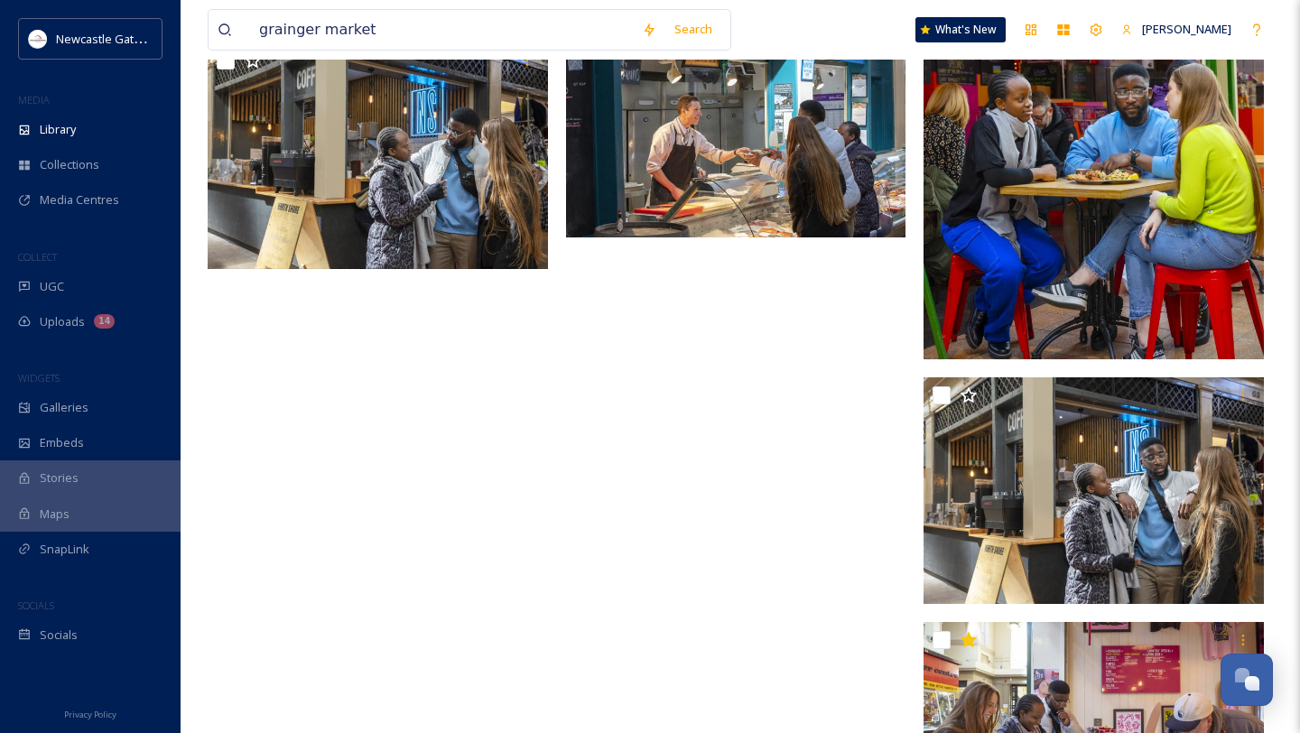
scroll to position [11635, 0]
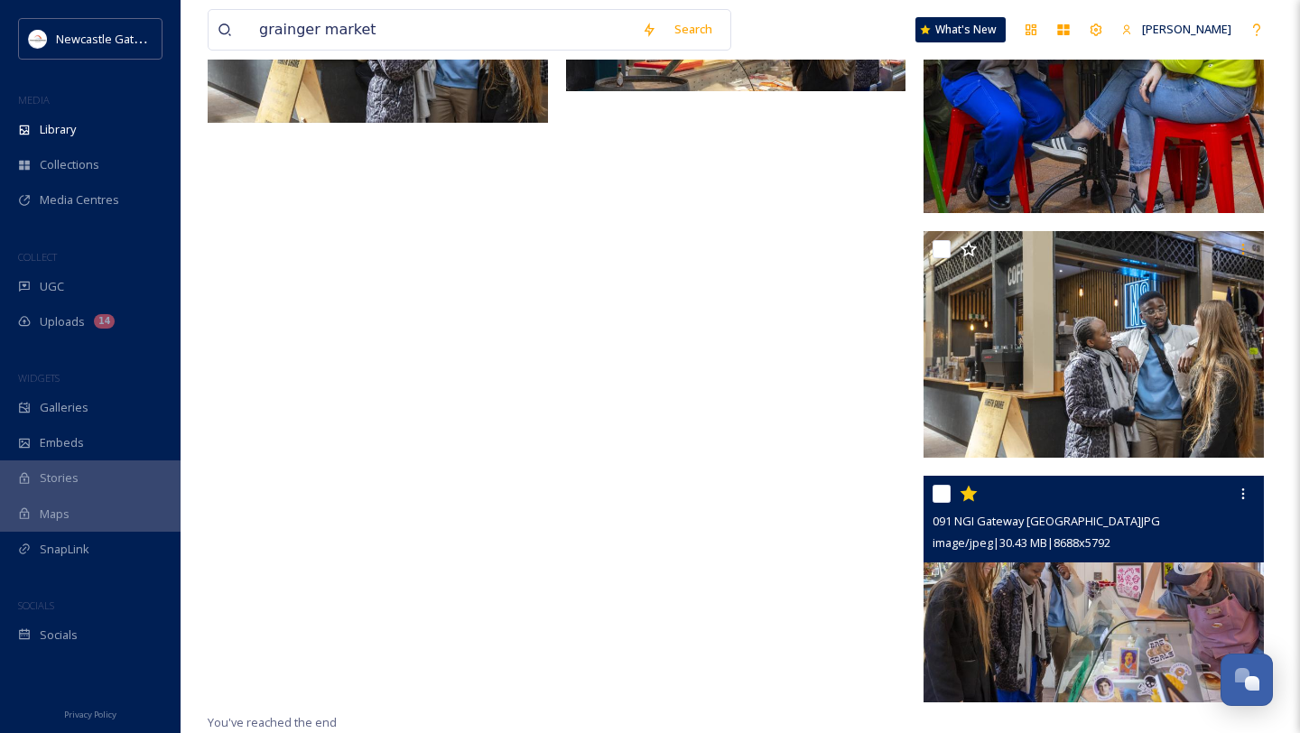
click at [1023, 616] on img at bounding box center [1093, 589] width 340 height 227
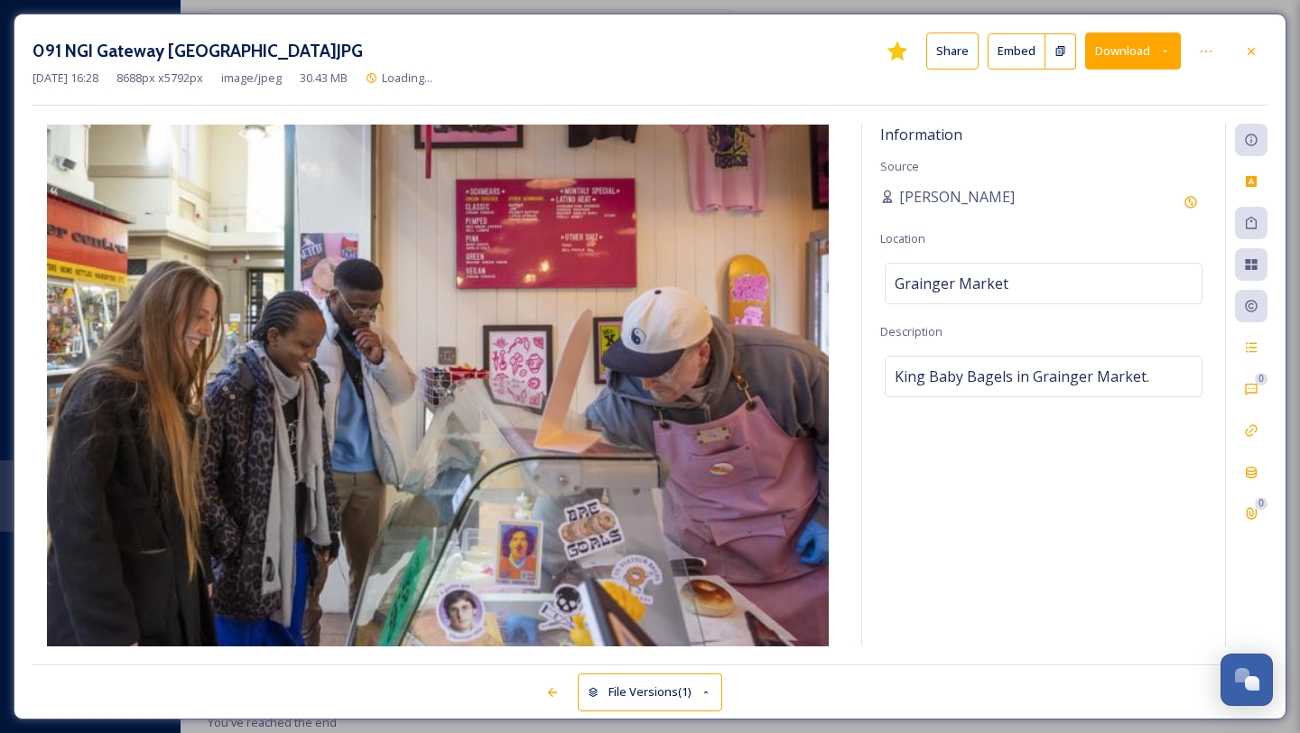
scroll to position [11391, 0]
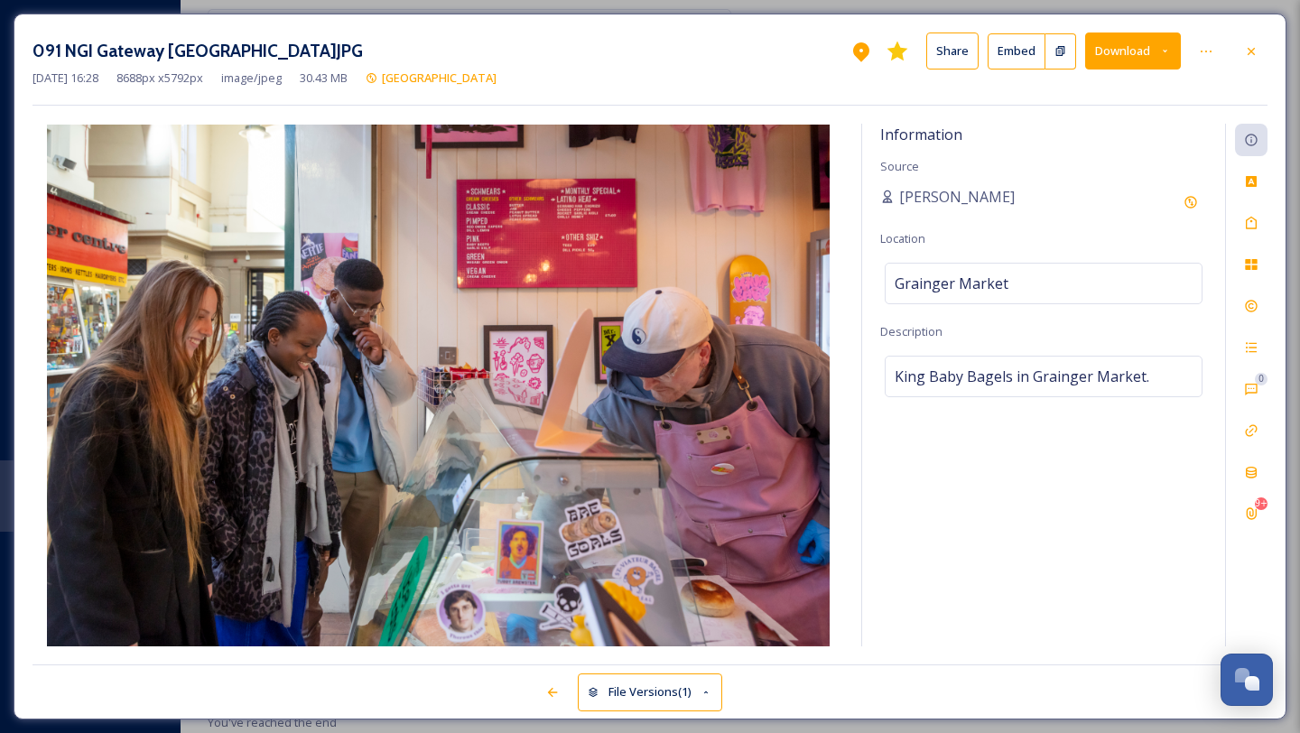
click at [1023, 46] on button "Download" at bounding box center [1133, 50] width 96 height 37
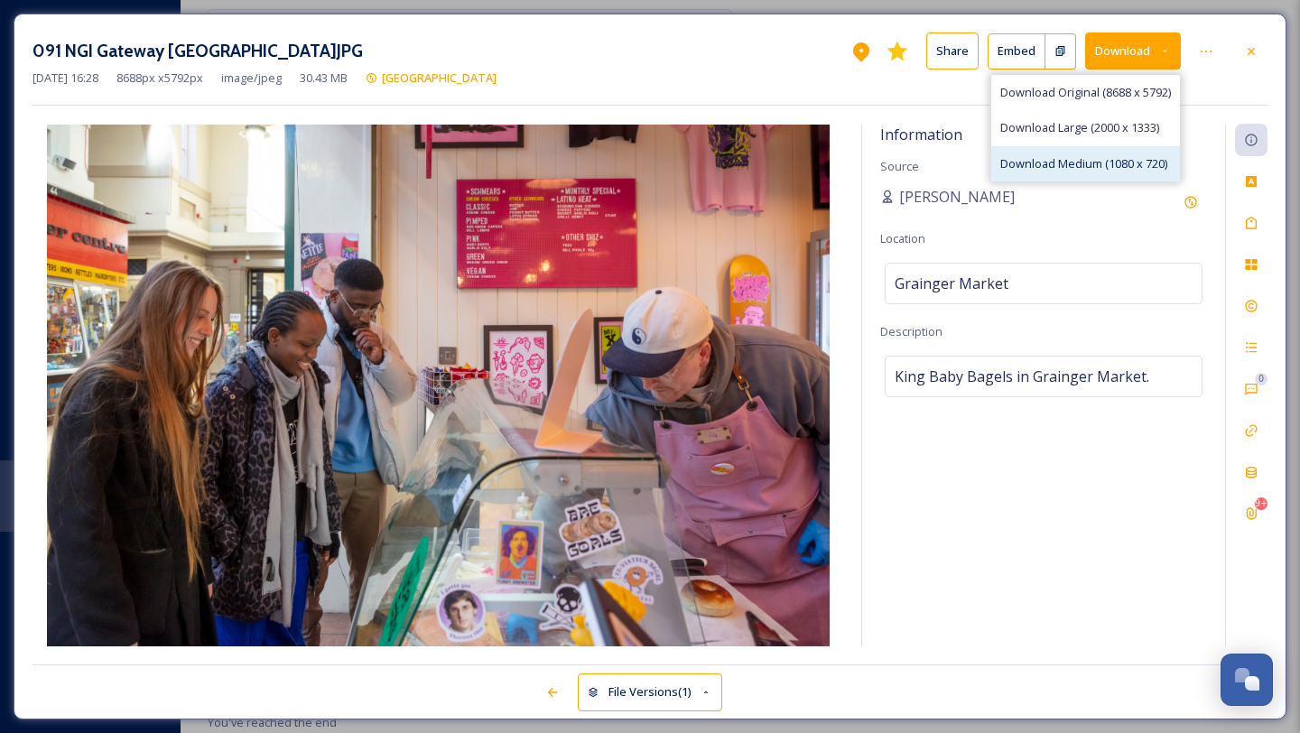
click at [1023, 164] on span "Download Medium (1080 x 720)" at bounding box center [1083, 163] width 167 height 17
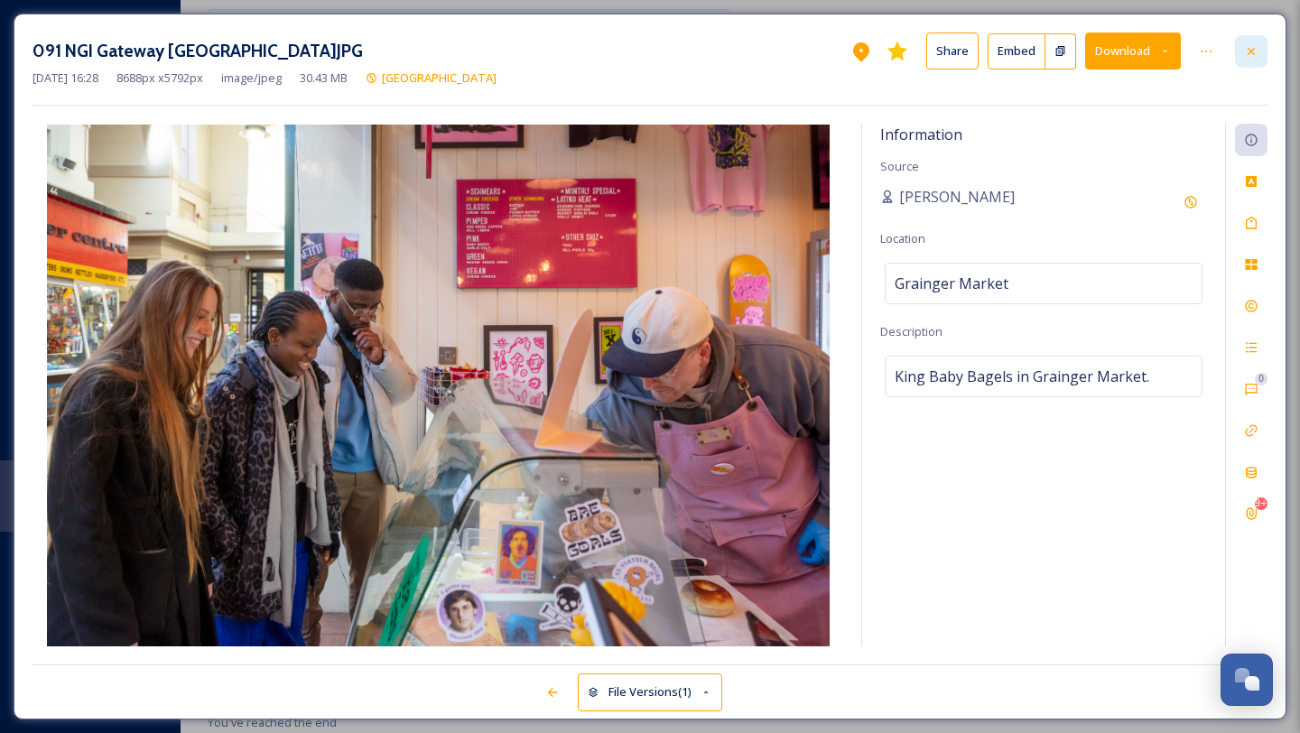
click at [1023, 48] on icon at bounding box center [1251, 51] width 14 height 14
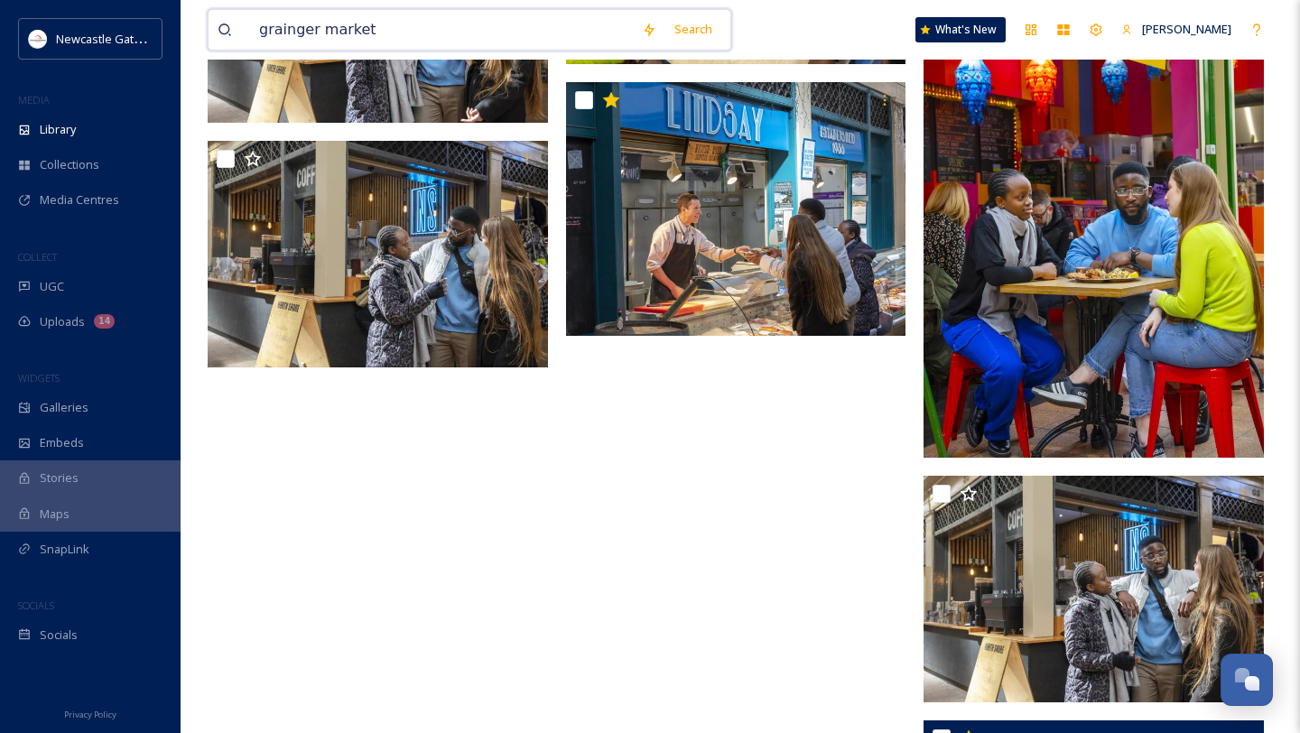
drag, startPoint x: 465, startPoint y: 46, endPoint x: 200, endPoint y: 28, distance: 265.1
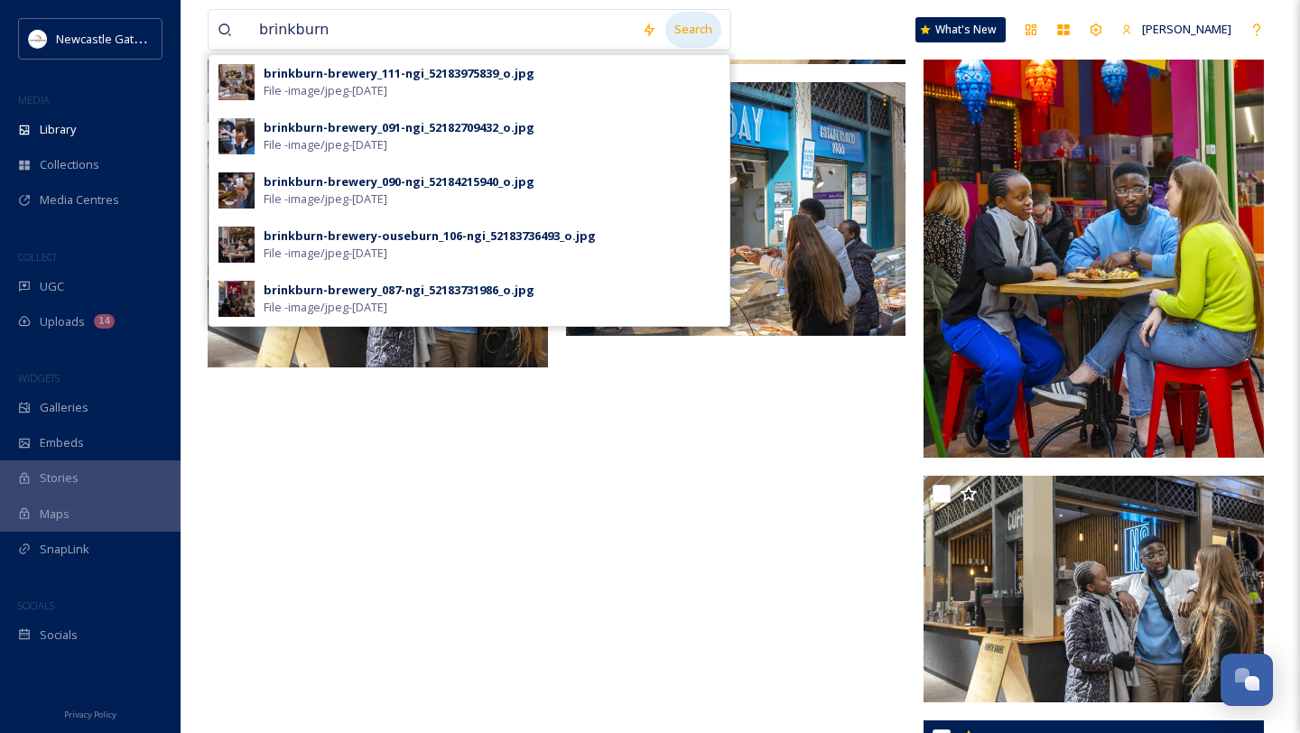
click at [704, 25] on div "Search" at bounding box center [693, 29] width 56 height 35
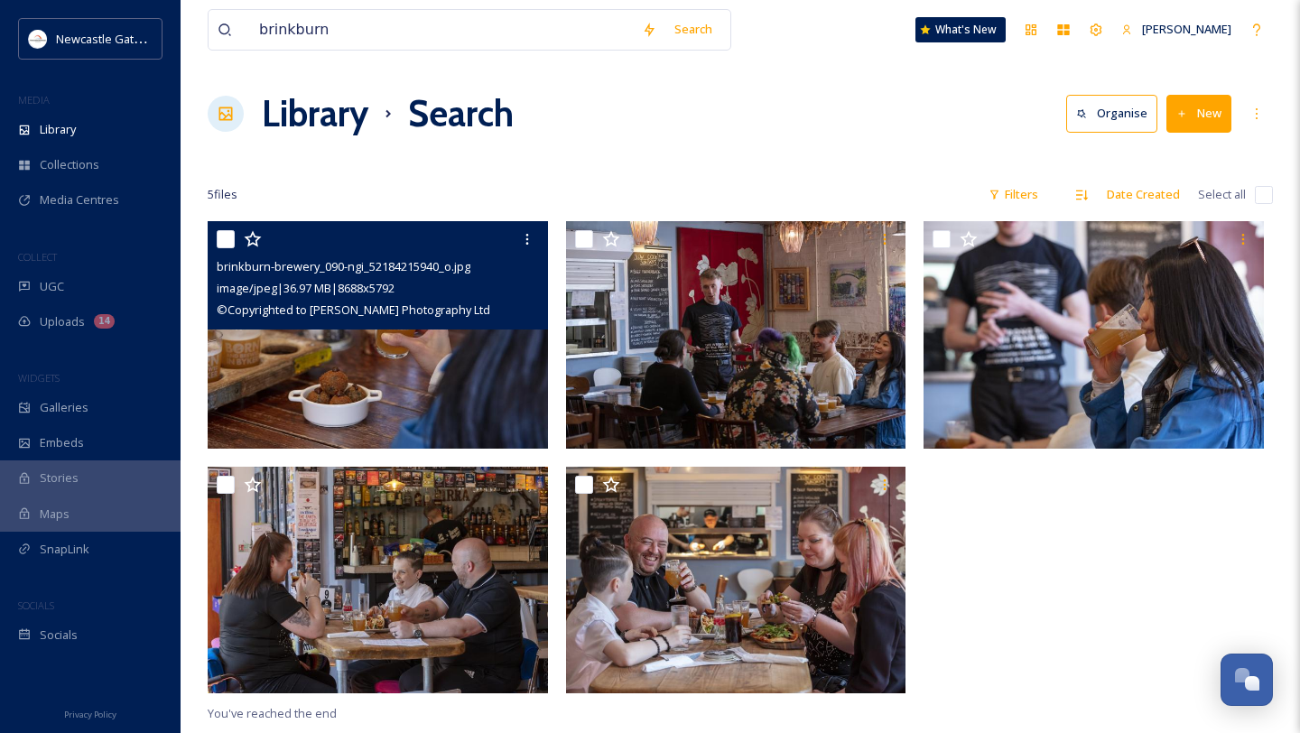
click at [441, 378] on img at bounding box center [378, 334] width 340 height 227
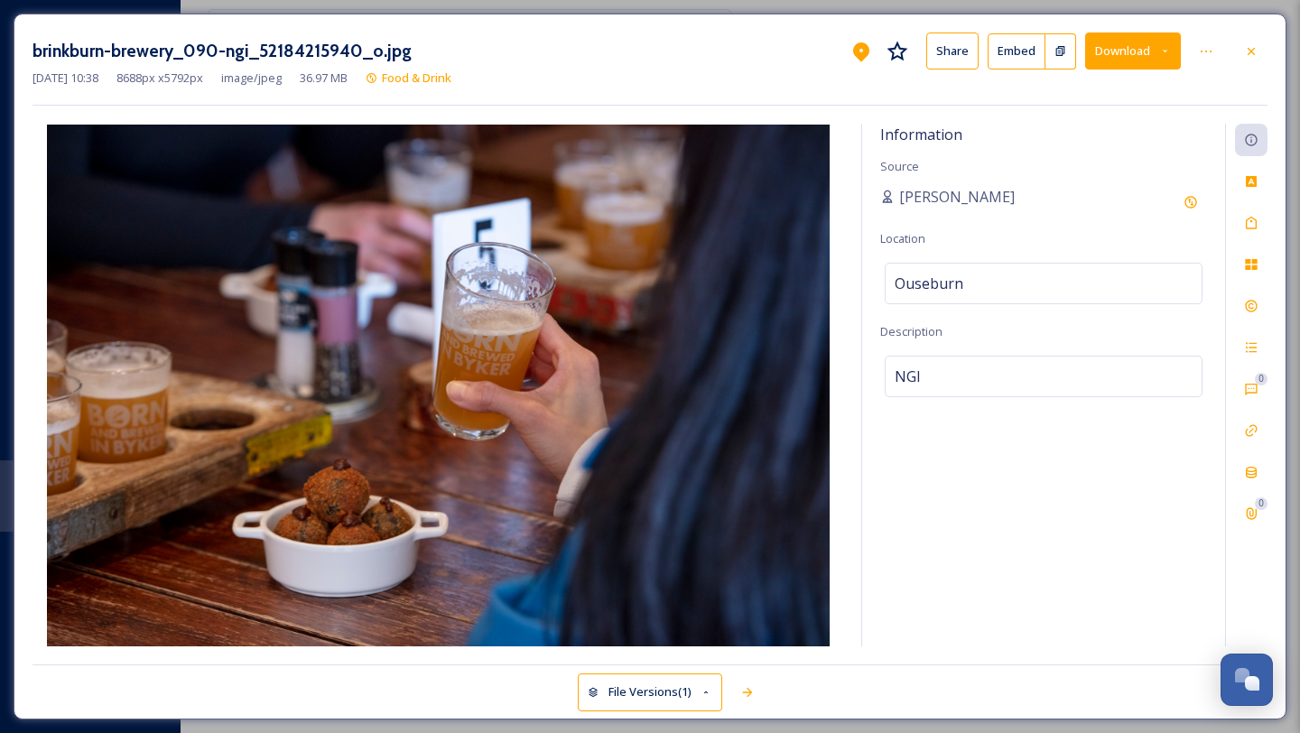
click at [1023, 45] on icon at bounding box center [1165, 51] width 12 height 12
click at [1023, 43] on button "Download" at bounding box center [1133, 50] width 96 height 37
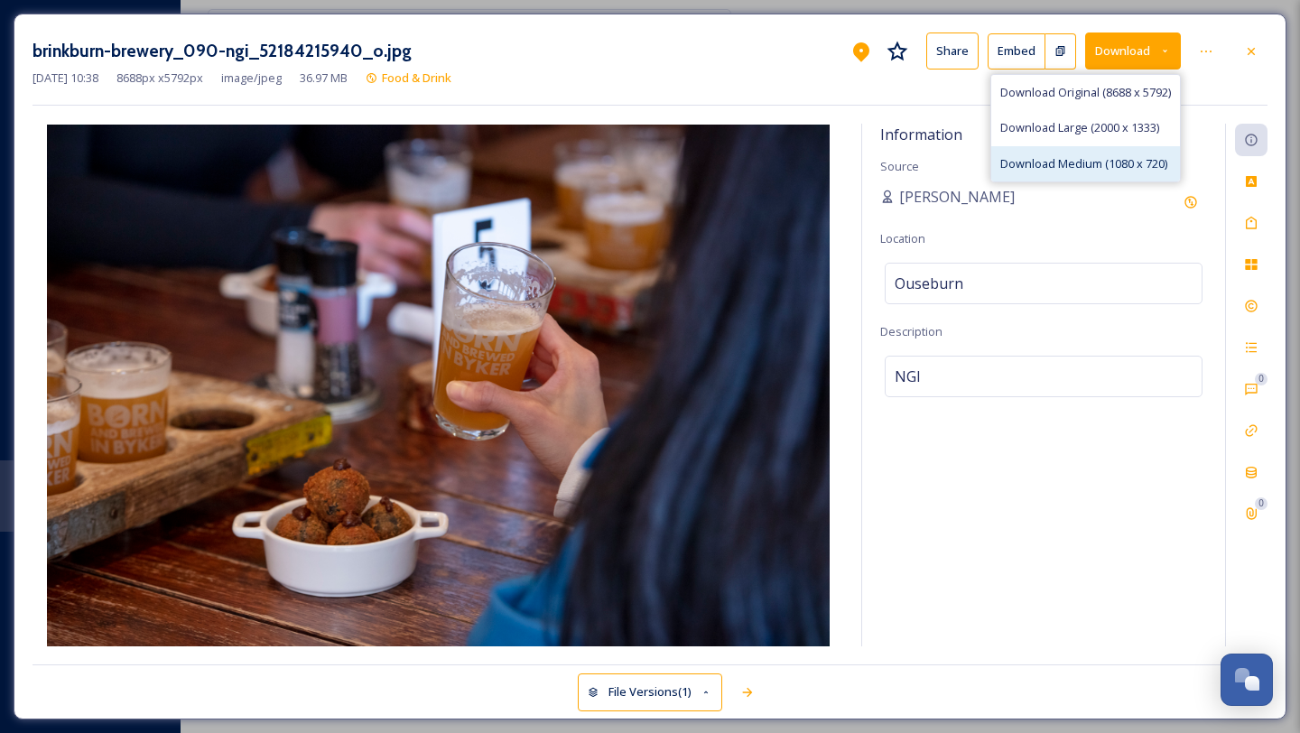
click at [1023, 155] on span "Download Medium (1080 x 720)" at bounding box center [1083, 163] width 167 height 17
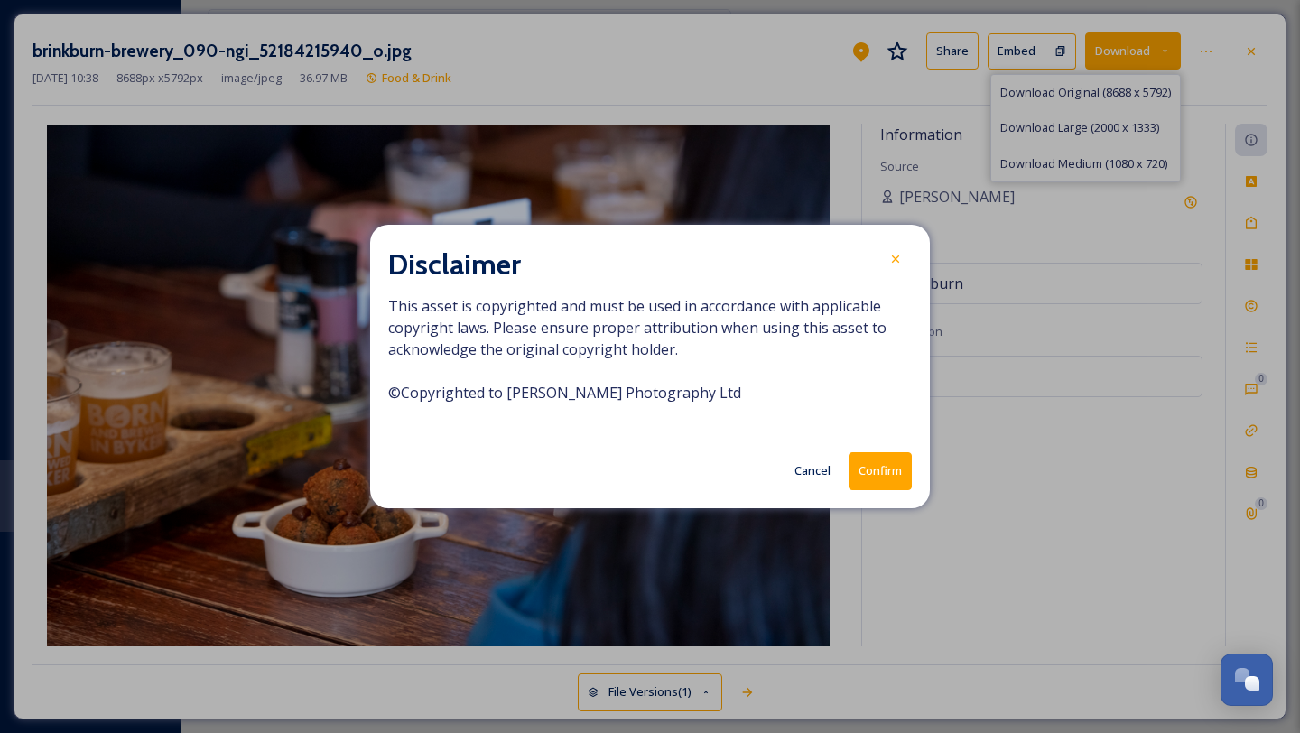
click at [877, 473] on button "Confirm" at bounding box center [880, 470] width 63 height 37
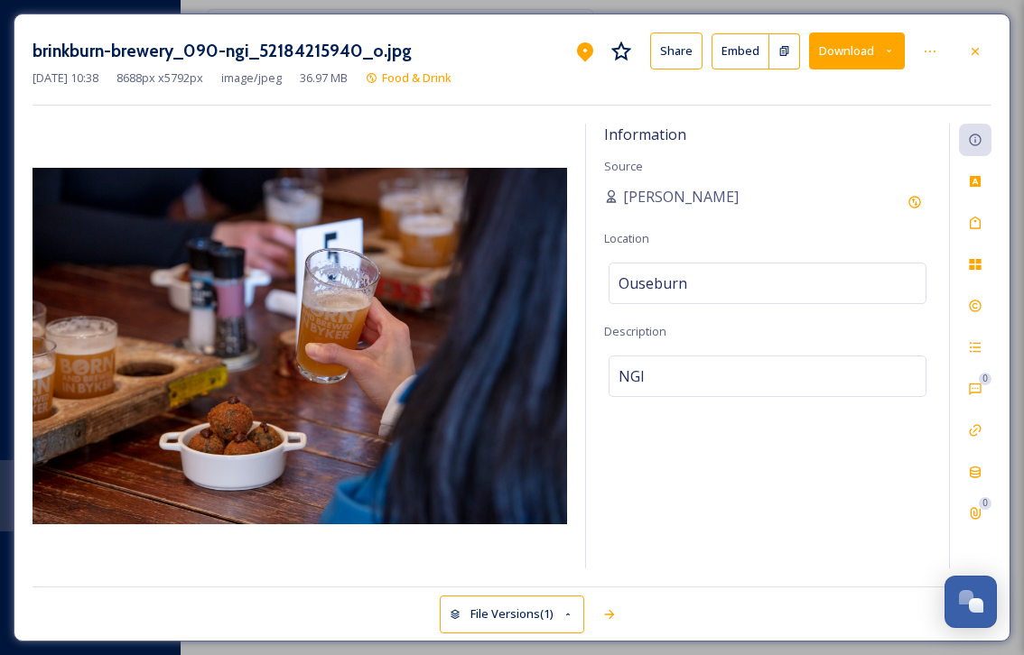
scroll to position [656, 0]
click at [969, 49] on icon at bounding box center [975, 51] width 14 height 14
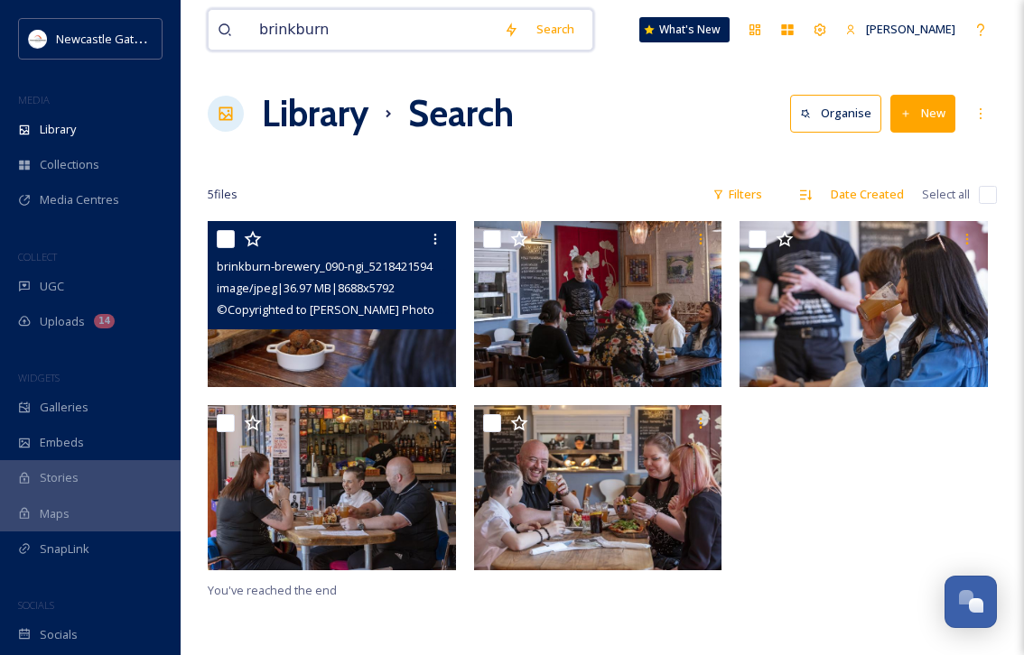
drag, startPoint x: 334, startPoint y: 28, endPoint x: 194, endPoint y: 28, distance: 139.9
click at [194, 28] on div "brinkburn Search What's New [PERSON_NAME] Library Search Organise New Your Sele…" at bounding box center [602, 438] width 843 height 877
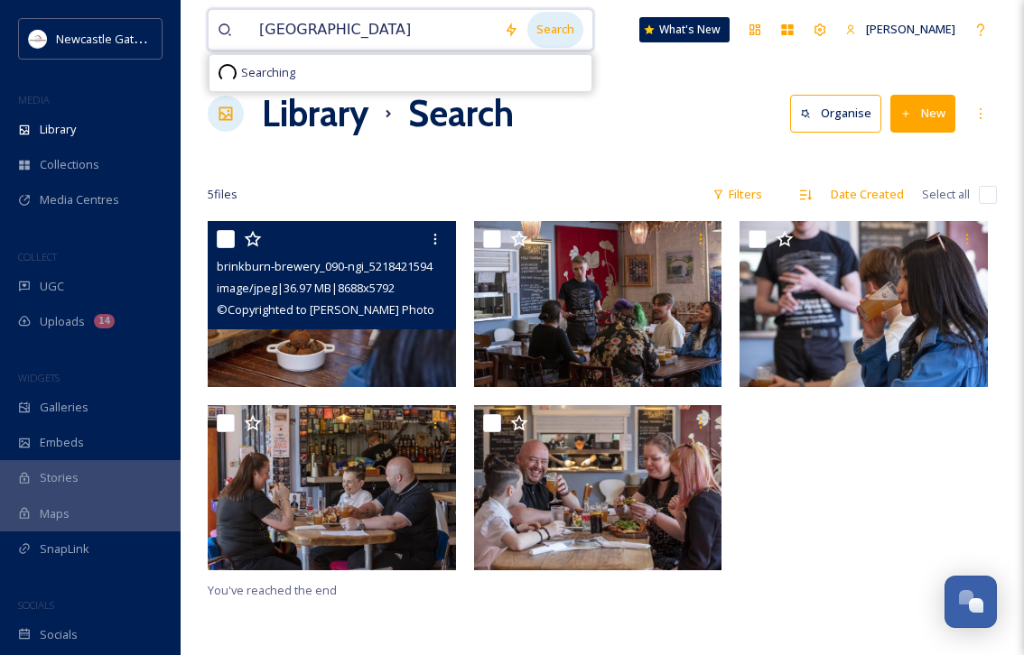
type input "[GEOGRAPHIC_DATA]"
click at [559, 28] on div "Search" at bounding box center [555, 29] width 56 height 35
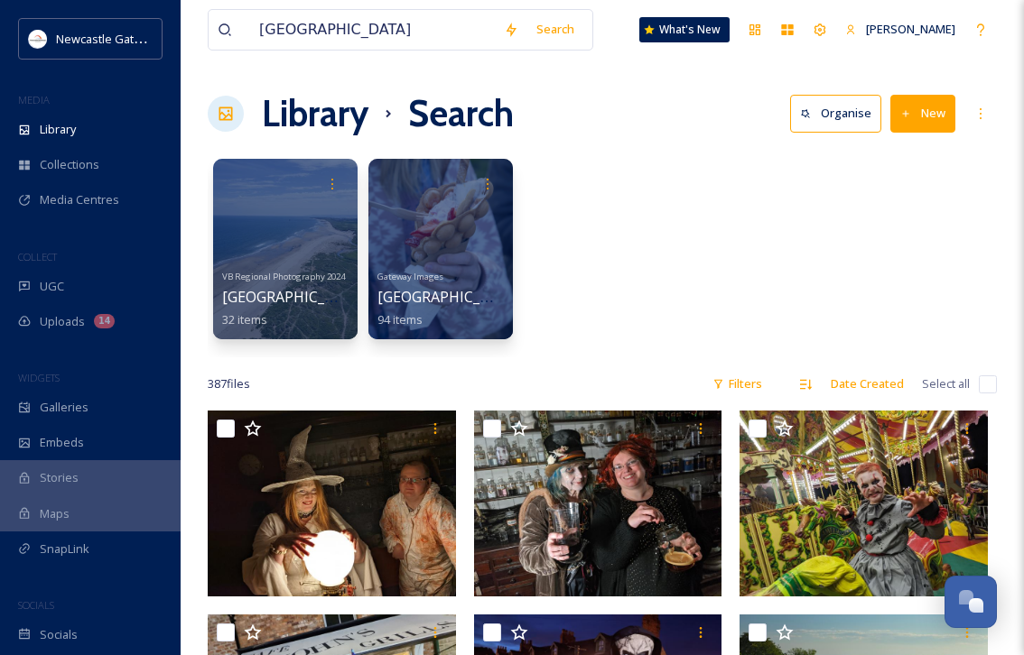
click at [652, 255] on div "VB Regional Photography 2024 [GEOGRAPHIC_DATA] 32 items Gateway Images [GEOGRAP…" at bounding box center [602, 254] width 789 height 208
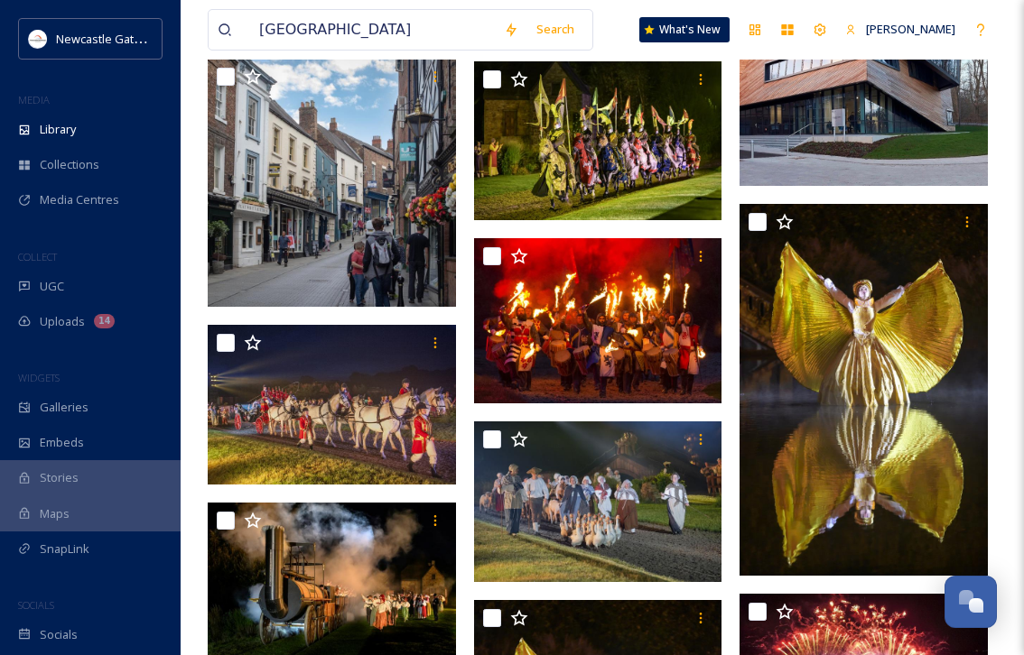
scroll to position [1950, 0]
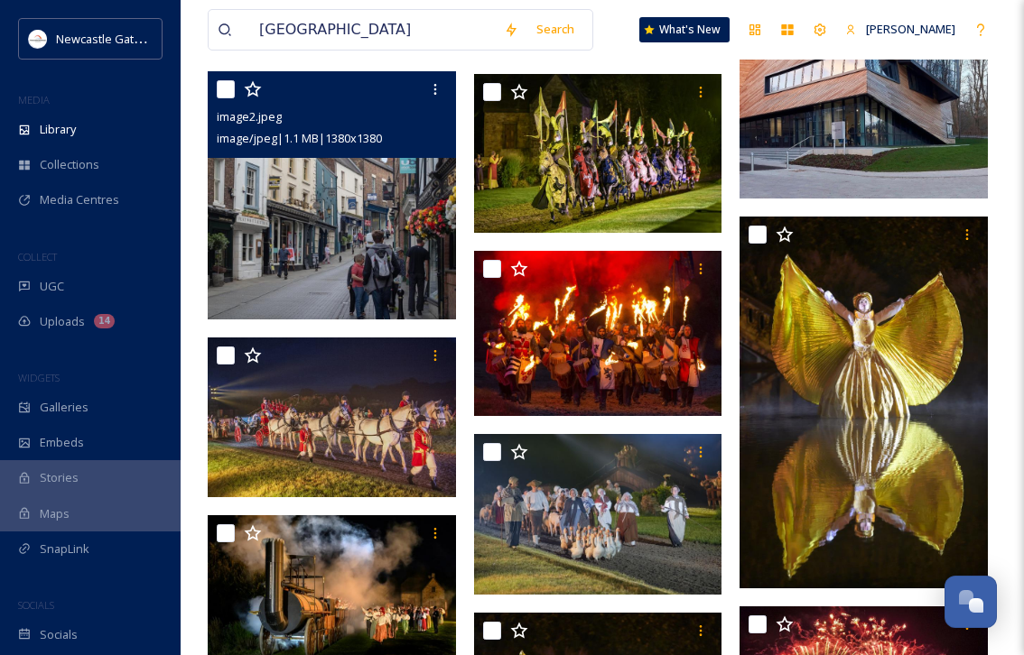
click at [378, 264] on img at bounding box center [332, 195] width 248 height 248
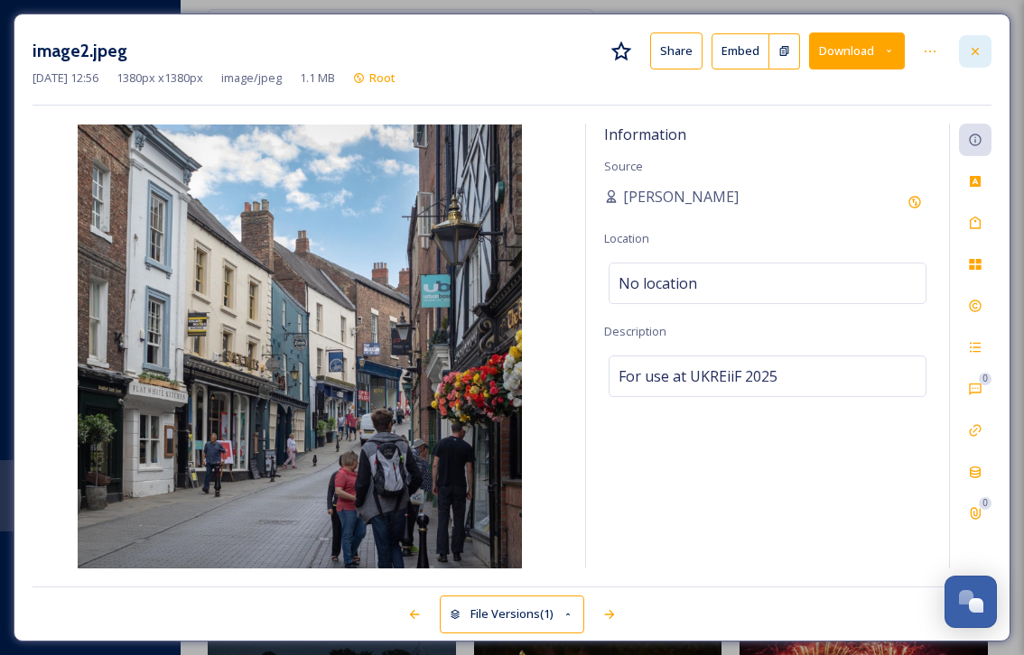
click at [978, 51] on icon at bounding box center [975, 51] width 14 height 14
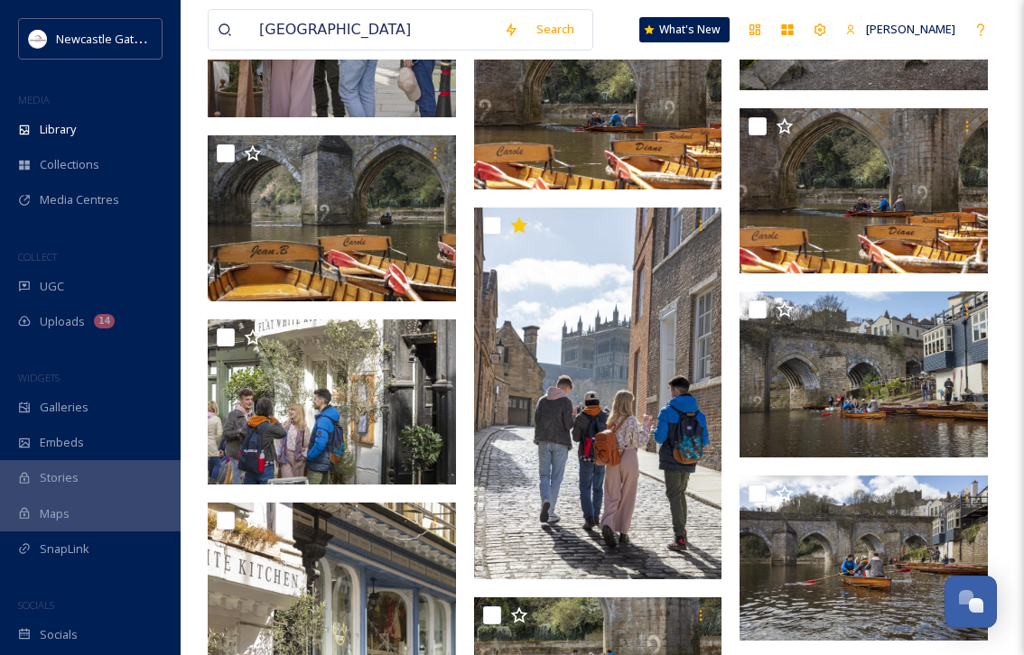
scroll to position [18617, 0]
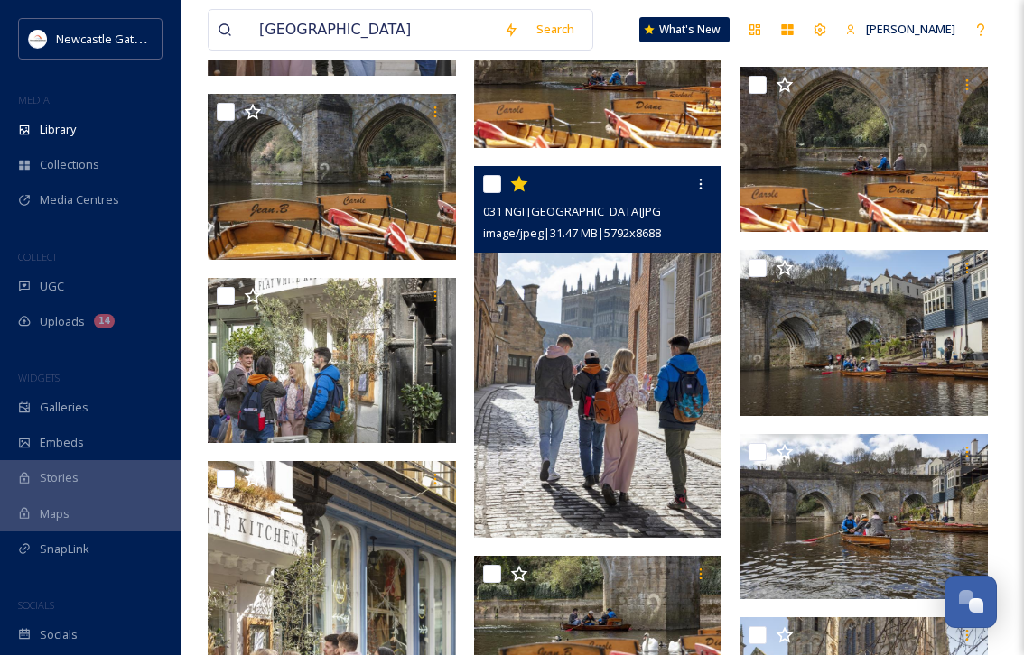
click at [630, 505] on img at bounding box center [598, 352] width 248 height 373
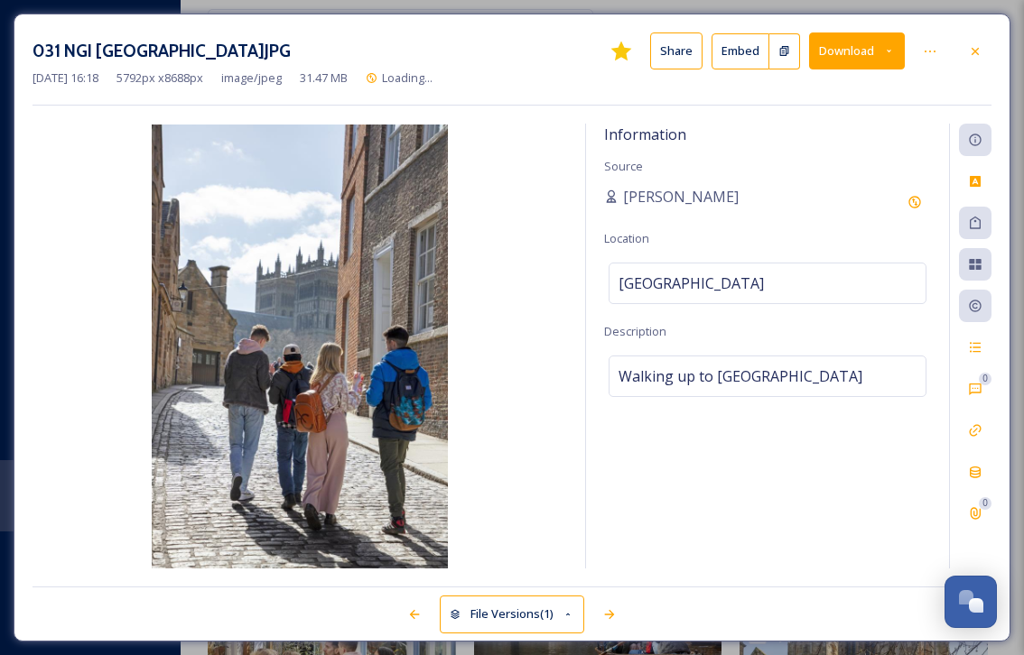
click at [896, 50] on button "Download" at bounding box center [857, 50] width 96 height 37
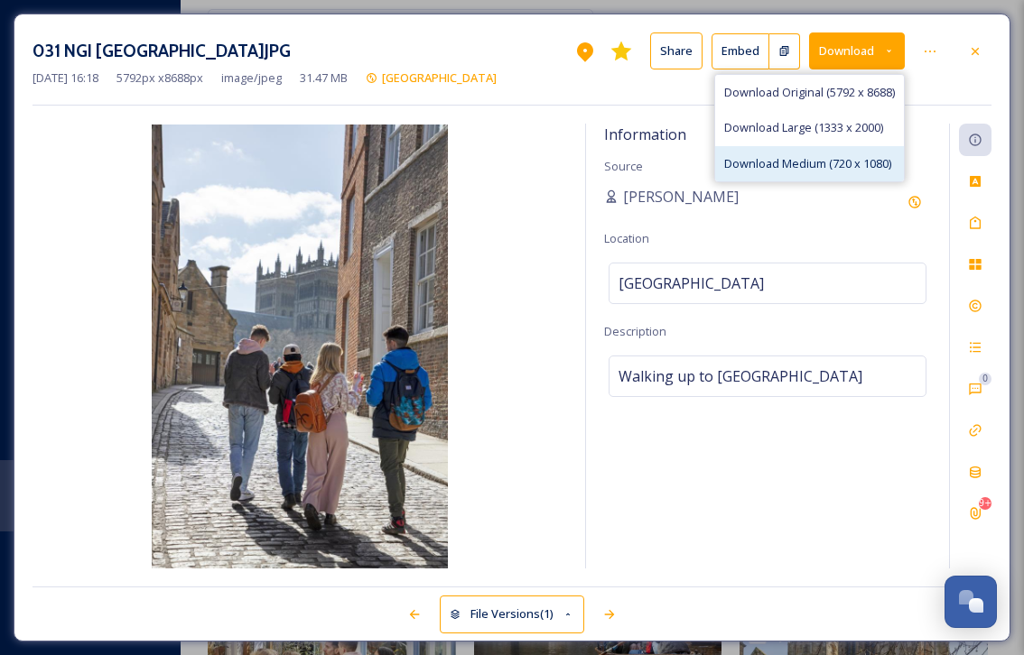
click at [854, 166] on span "Download Medium (720 x 1080)" at bounding box center [807, 163] width 167 height 17
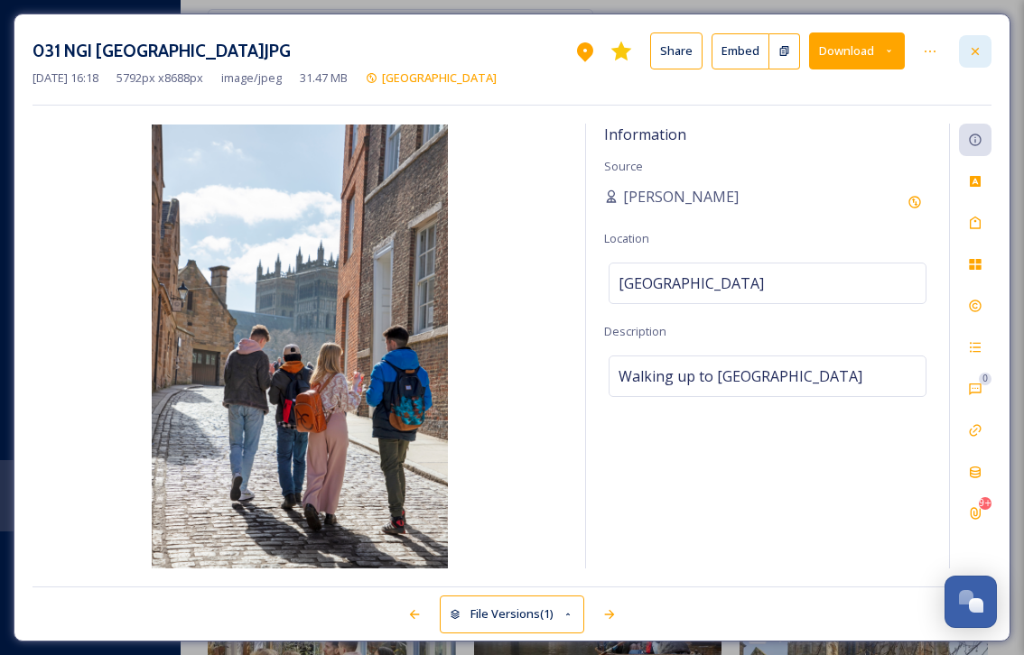
click at [979, 49] on icon at bounding box center [975, 51] width 14 height 14
